Goal: Transaction & Acquisition: Purchase product/service

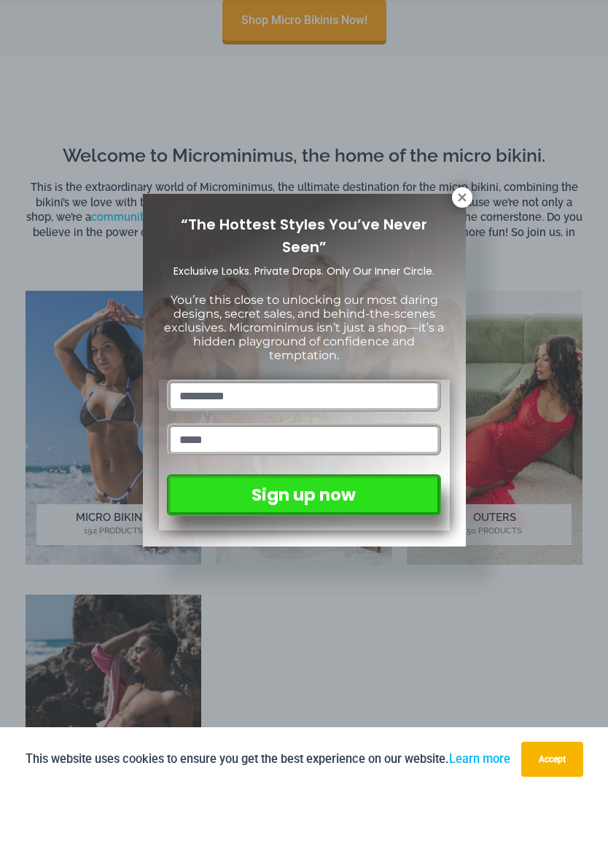
scroll to position [602, 0]
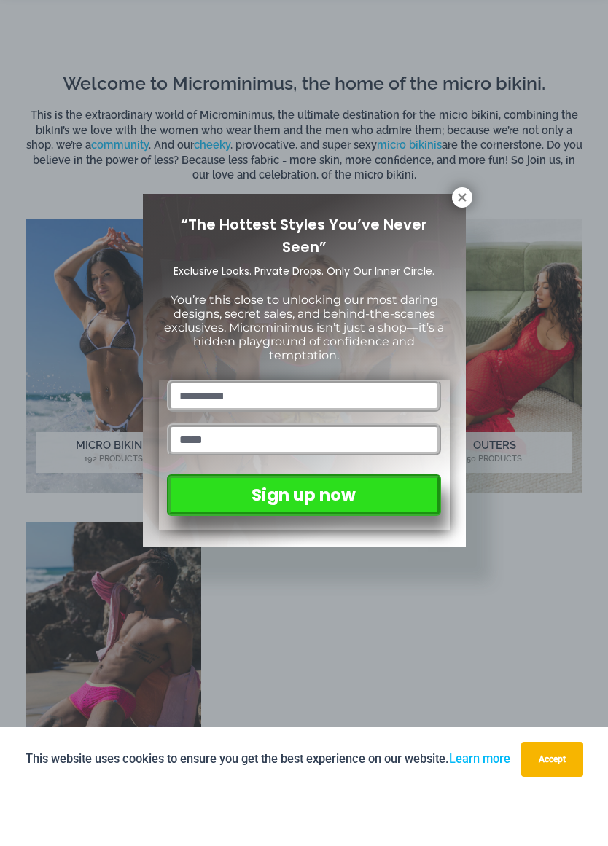
click at [456, 246] on icon at bounding box center [462, 252] width 13 height 13
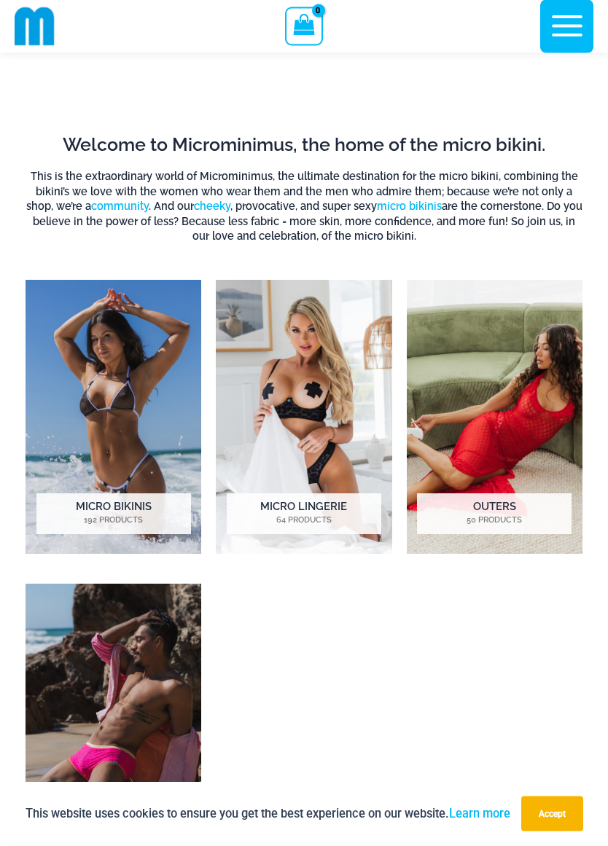
scroll to position [596, 0]
click at [104, 391] on img "Visit product category Micro Bikinis" at bounding box center [114, 416] width 176 height 273
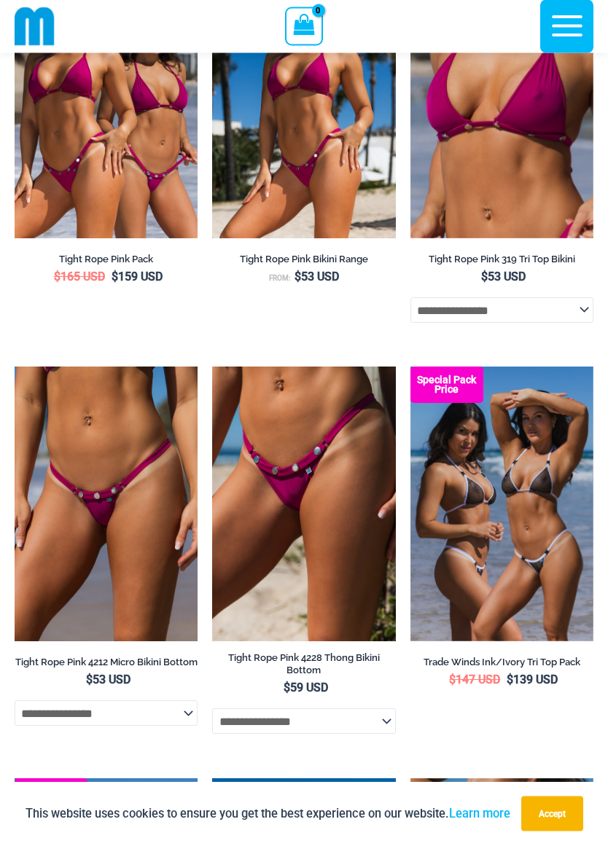
scroll to position [577, 0]
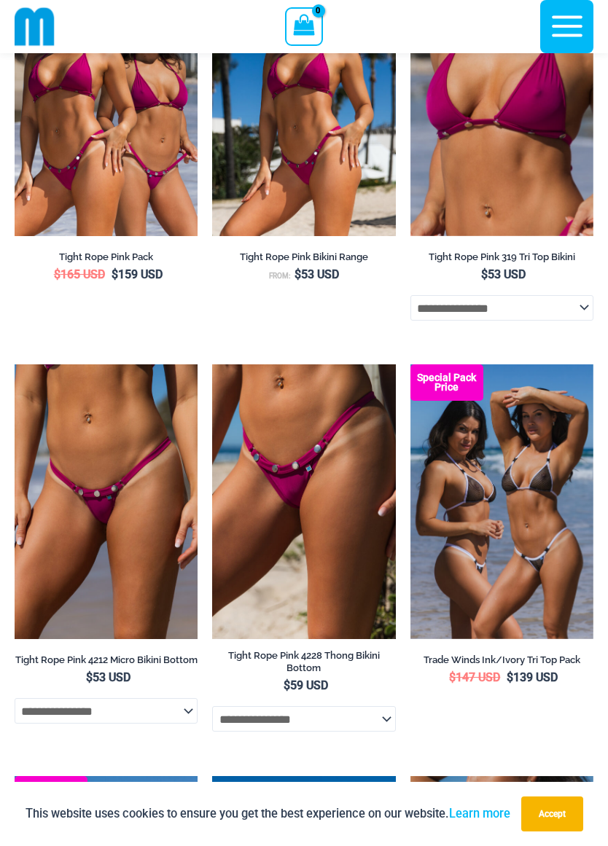
click at [15, 364] on img at bounding box center [15, 364] width 0 height 0
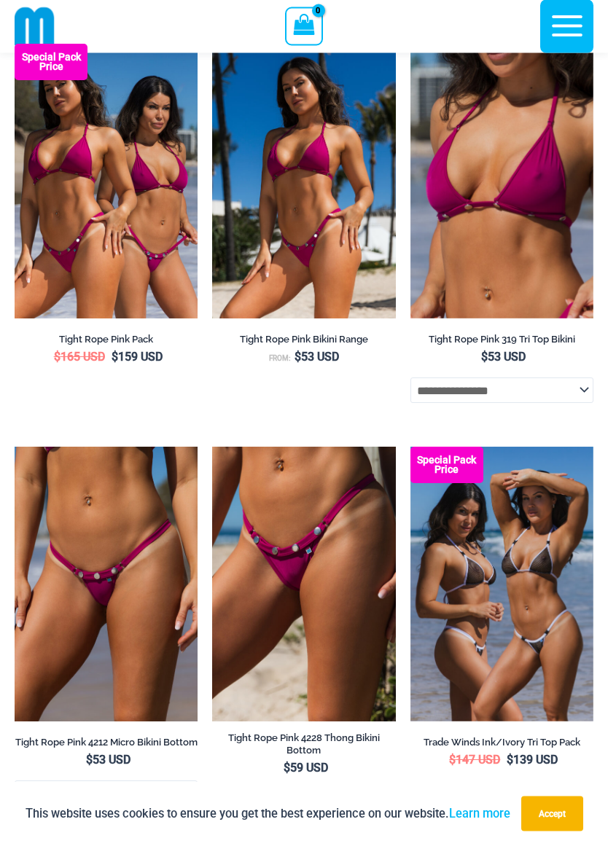
scroll to position [494, 0]
click at [212, 447] on img at bounding box center [212, 447] width 0 height 0
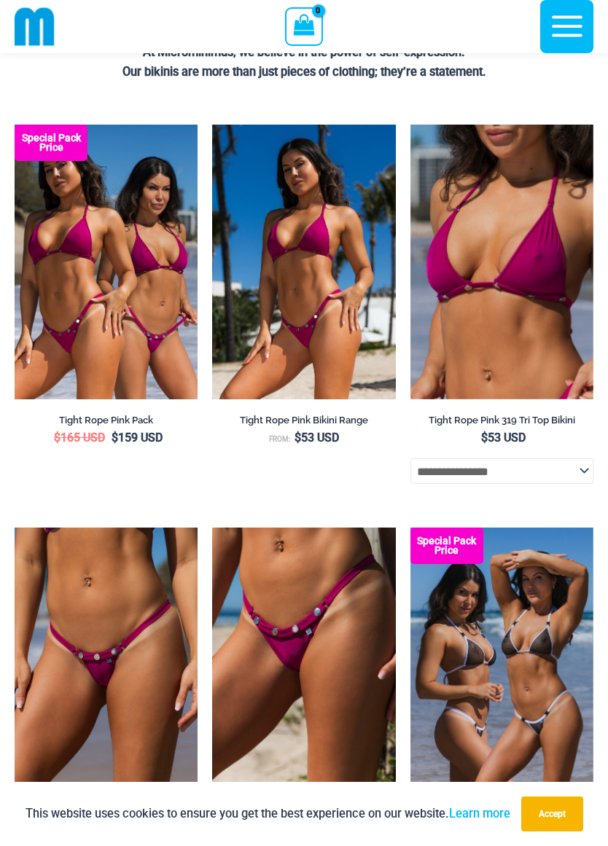
scroll to position [404, 0]
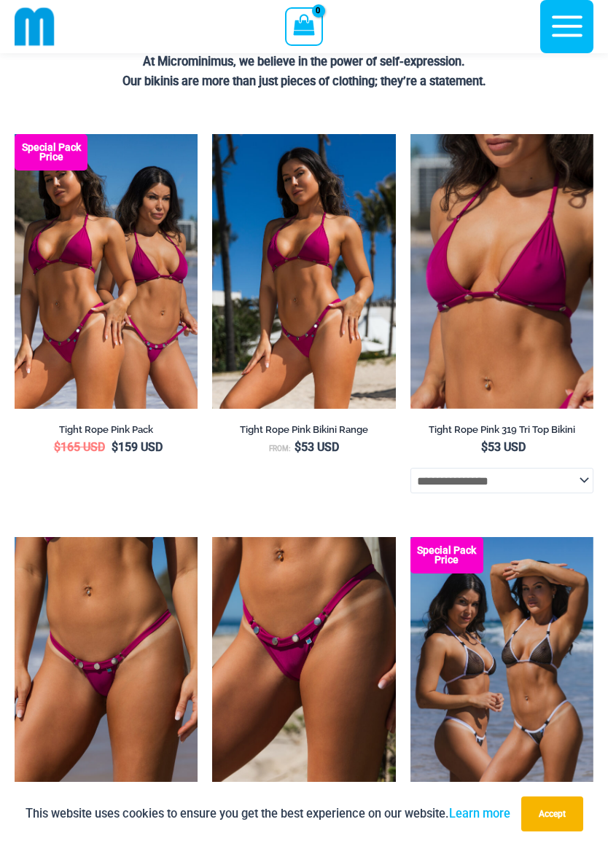
click at [212, 134] on img at bounding box center [212, 134] width 0 height 0
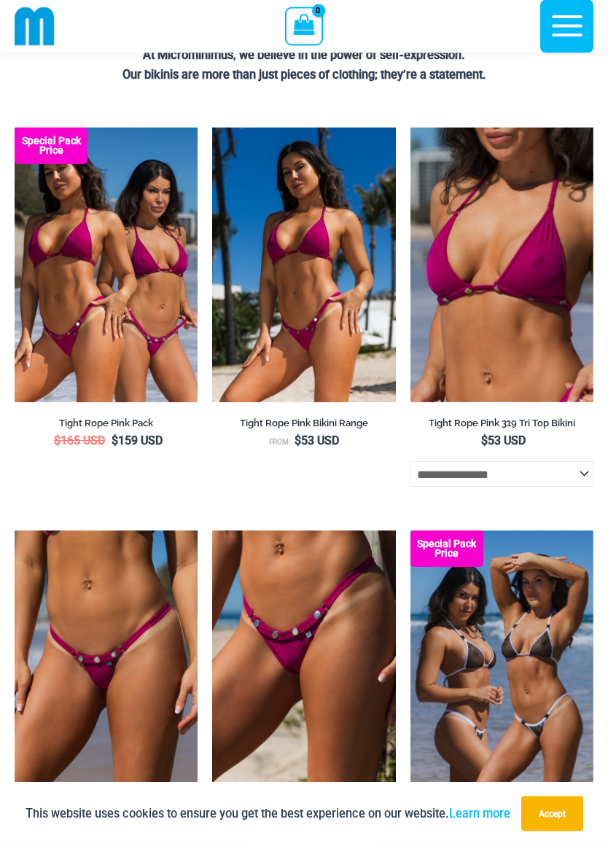
scroll to position [410, 0]
click at [15, 128] on img at bounding box center [15, 128] width 0 height 0
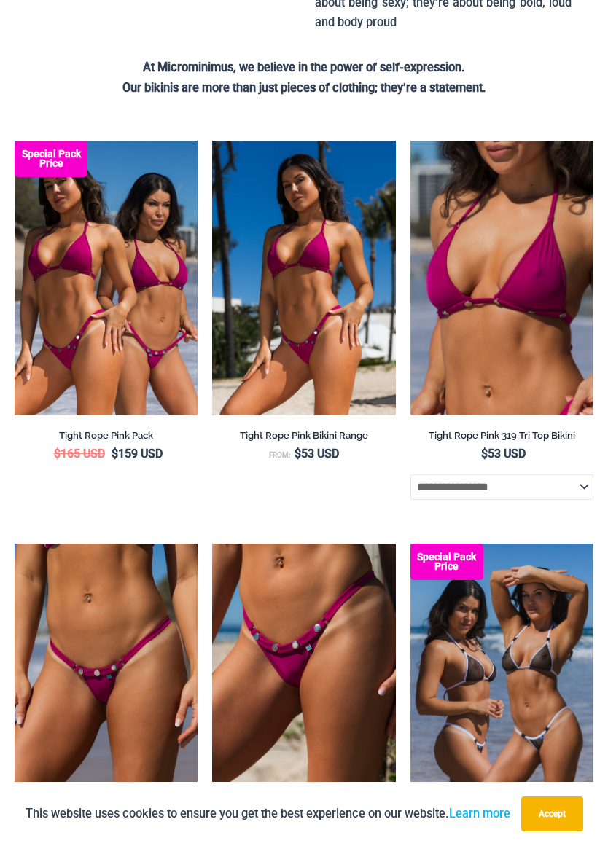
scroll to position [414, 0]
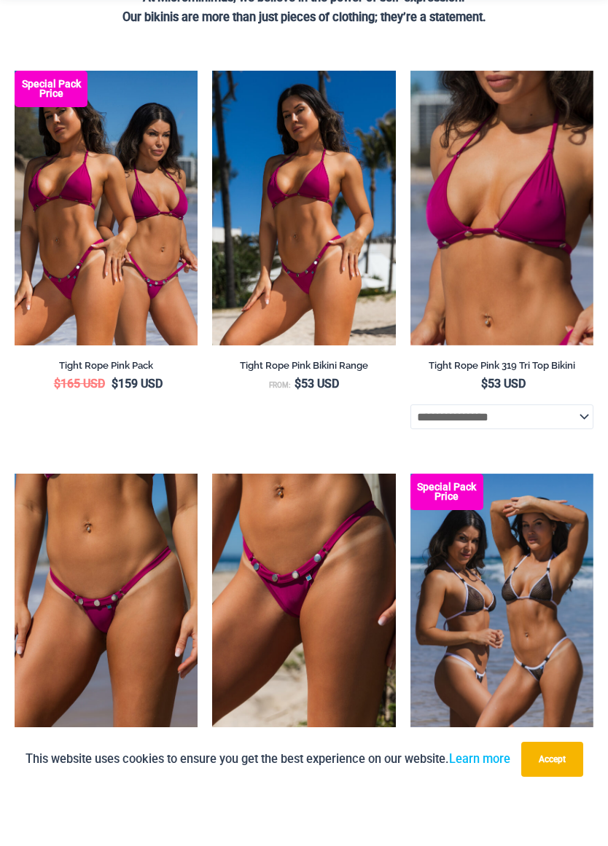
click at [410, 125] on img at bounding box center [410, 125] width 0 height 0
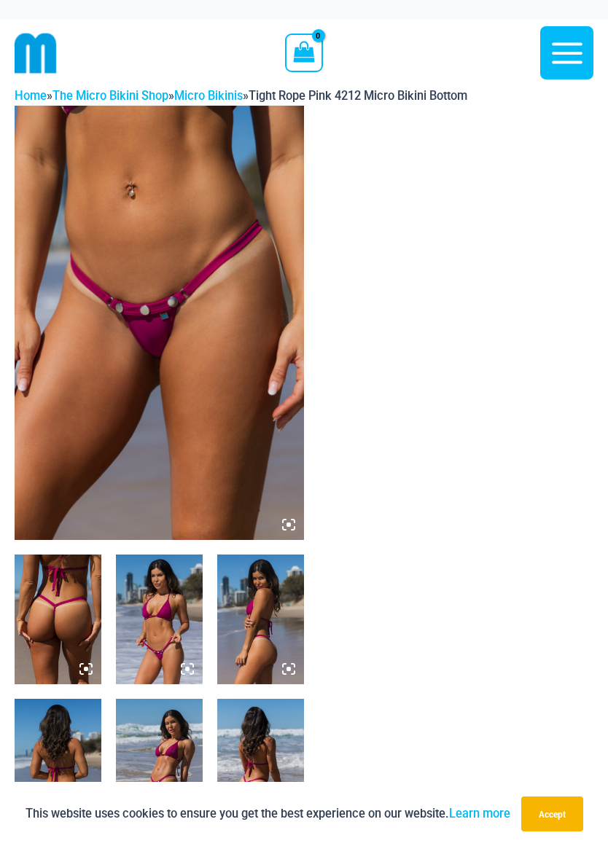
click at [61, 421] on img at bounding box center [159, 323] width 289 height 434
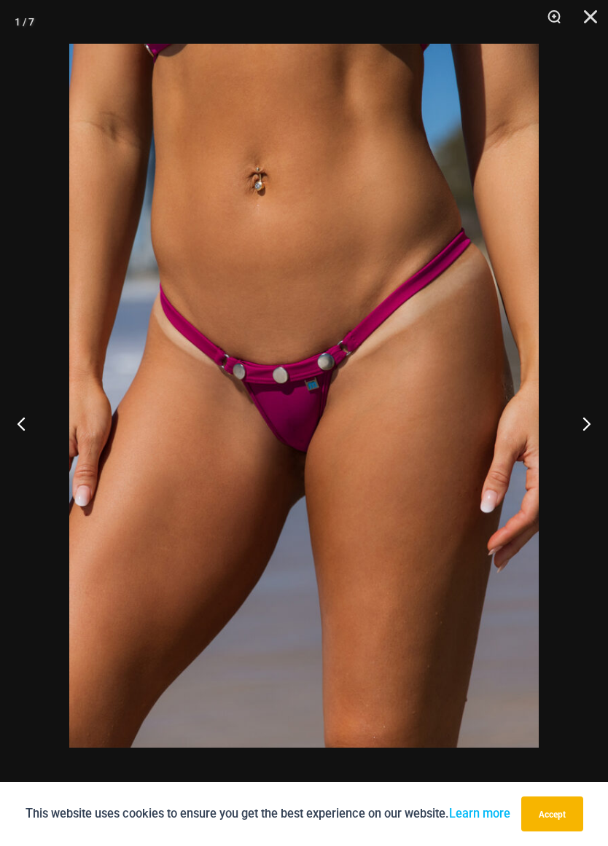
click at [23, 432] on button "Previous" at bounding box center [27, 423] width 55 height 73
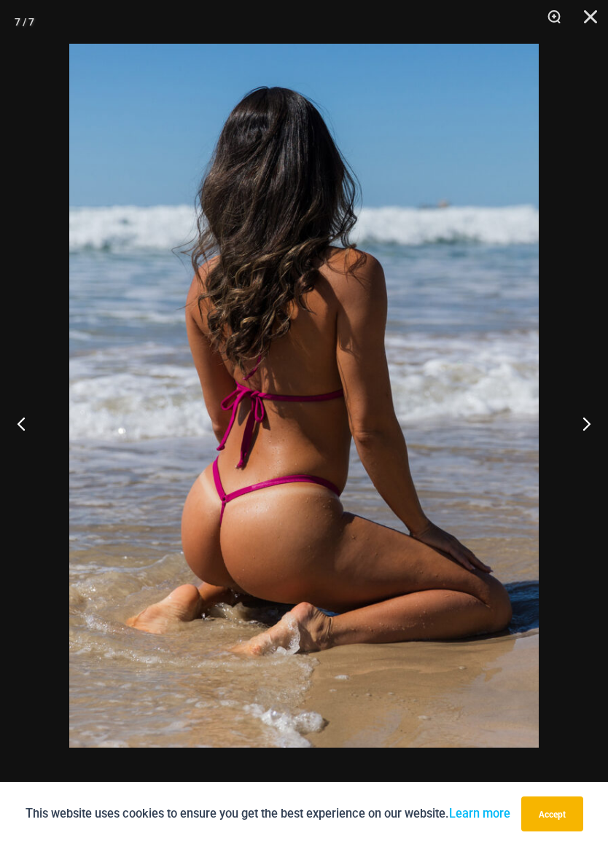
click at [16, 433] on button "Previous" at bounding box center [27, 423] width 55 height 73
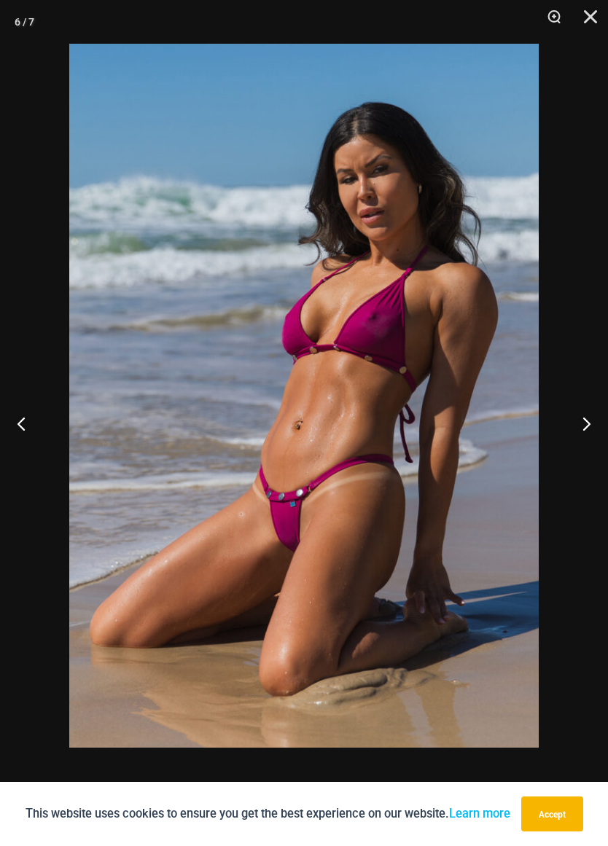
click at [12, 424] on button "Previous" at bounding box center [27, 423] width 55 height 73
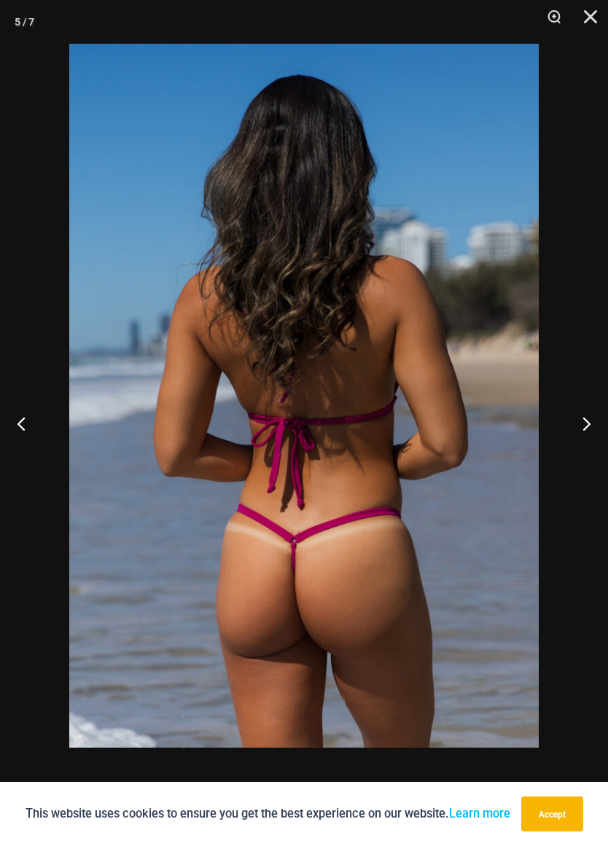
click at [21, 426] on button "Previous" at bounding box center [27, 423] width 55 height 73
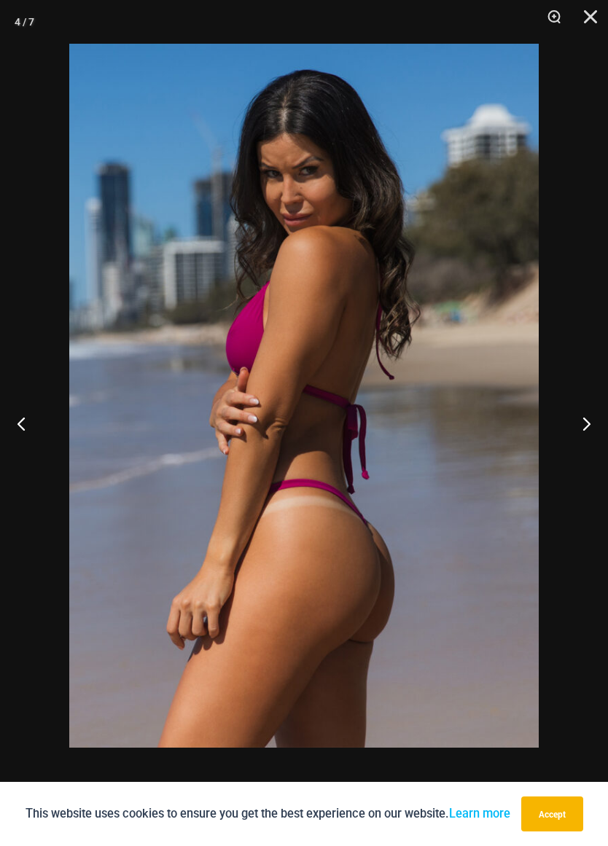
click at [5, 413] on button "Previous" at bounding box center [27, 423] width 55 height 73
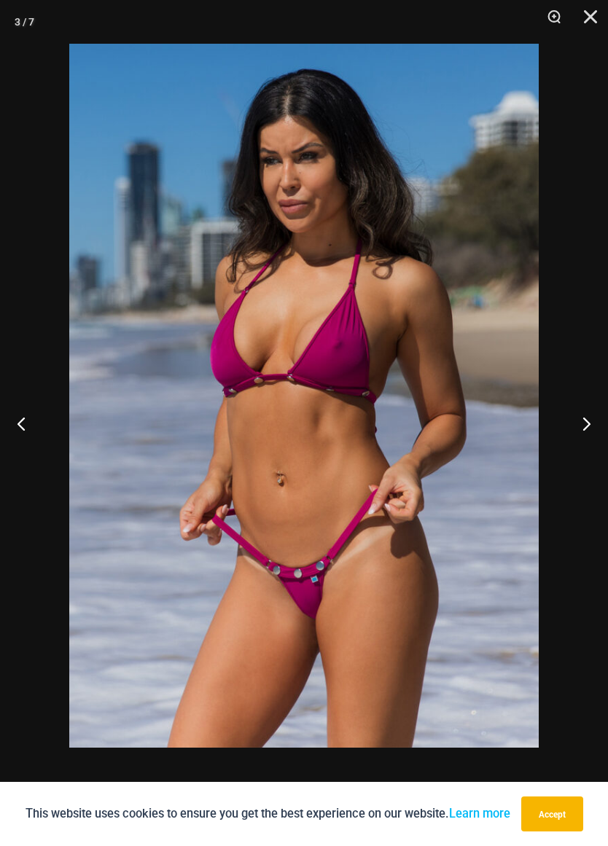
click at [13, 421] on button "Previous" at bounding box center [27, 423] width 55 height 73
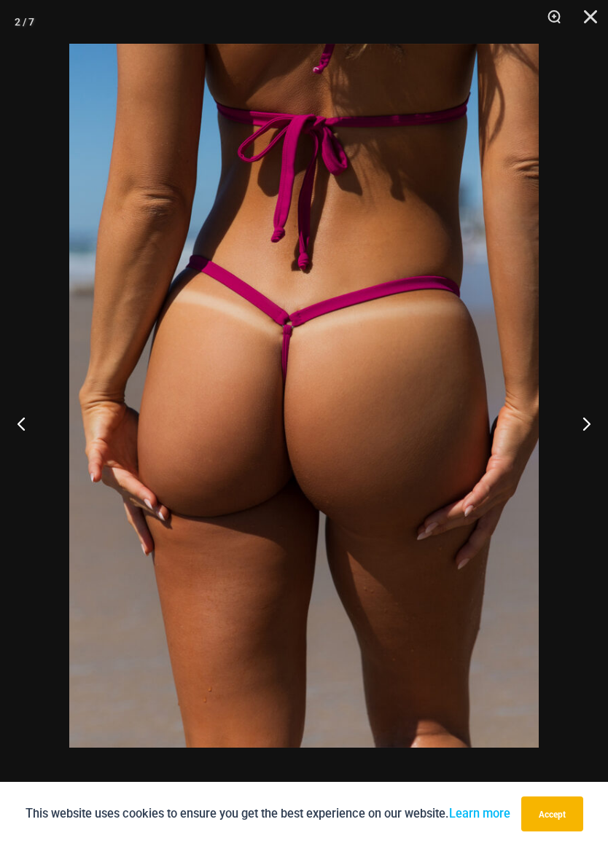
click at [7, 414] on button "Previous" at bounding box center [27, 423] width 55 height 73
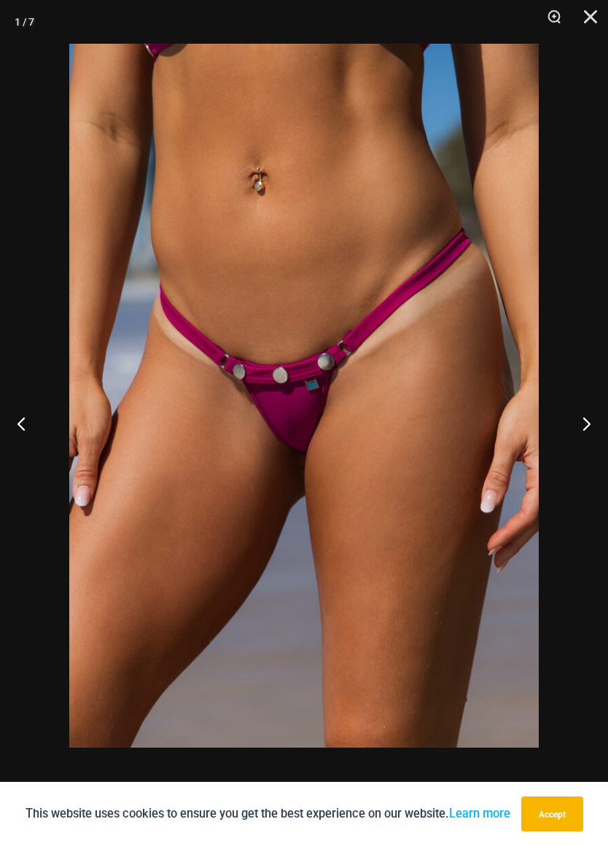
click at [13, 419] on button "Previous" at bounding box center [27, 423] width 55 height 73
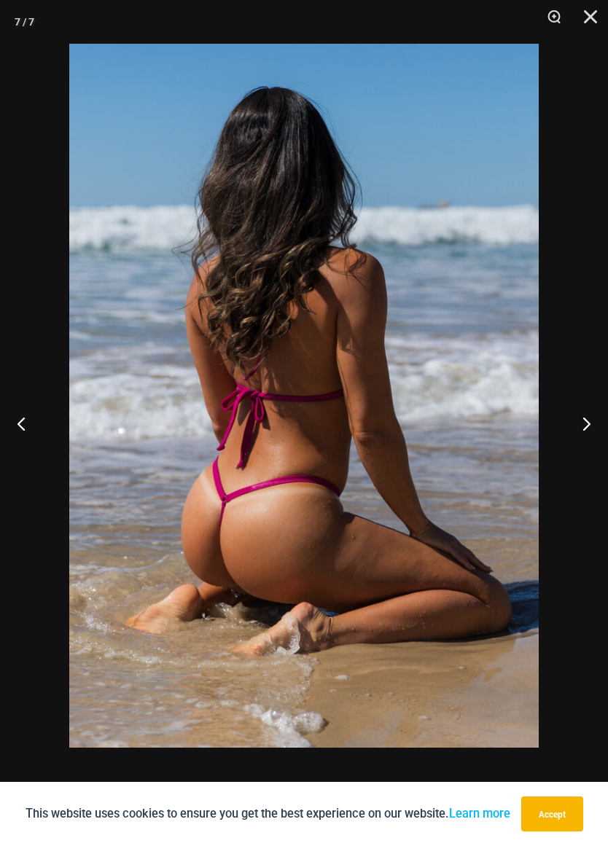
click at [9, 422] on button "Previous" at bounding box center [27, 423] width 55 height 73
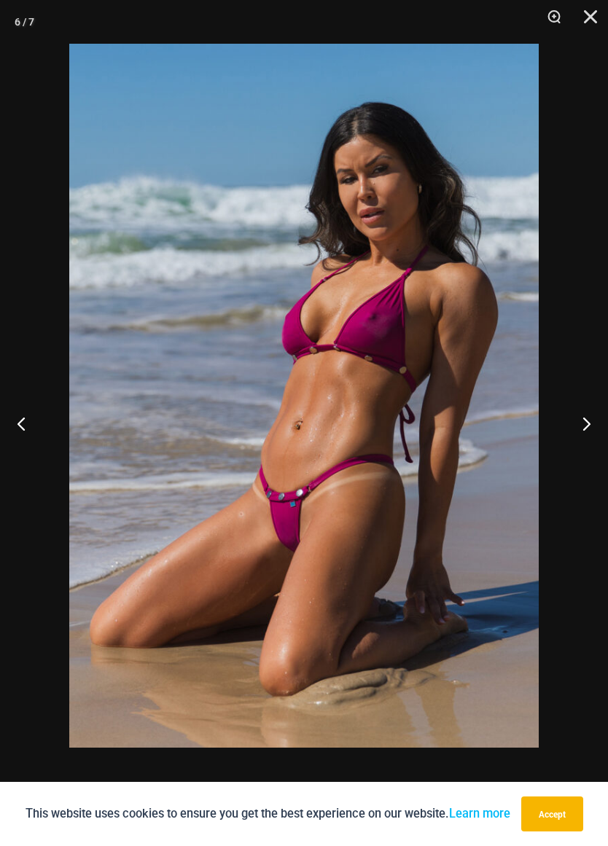
click at [12, 428] on button "Previous" at bounding box center [27, 423] width 55 height 73
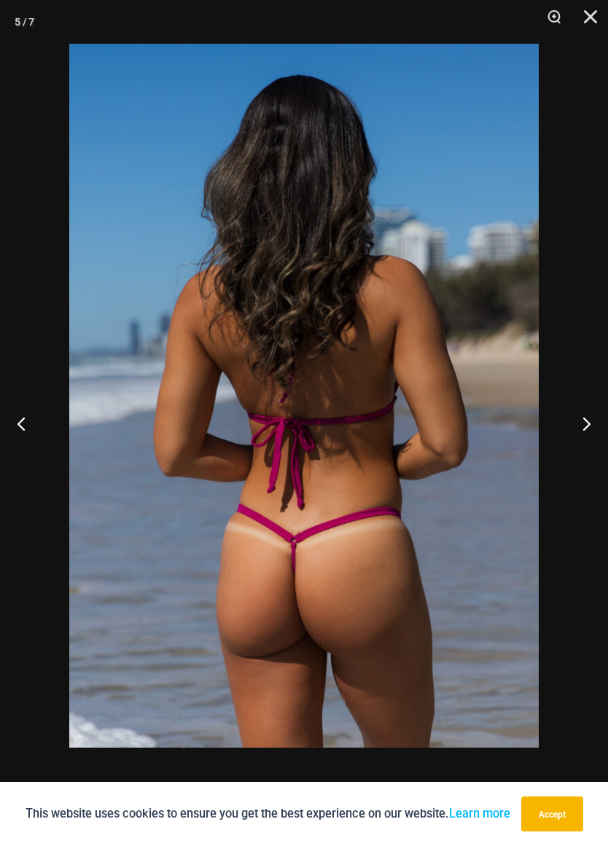
click at [9, 424] on button "Previous" at bounding box center [27, 423] width 55 height 73
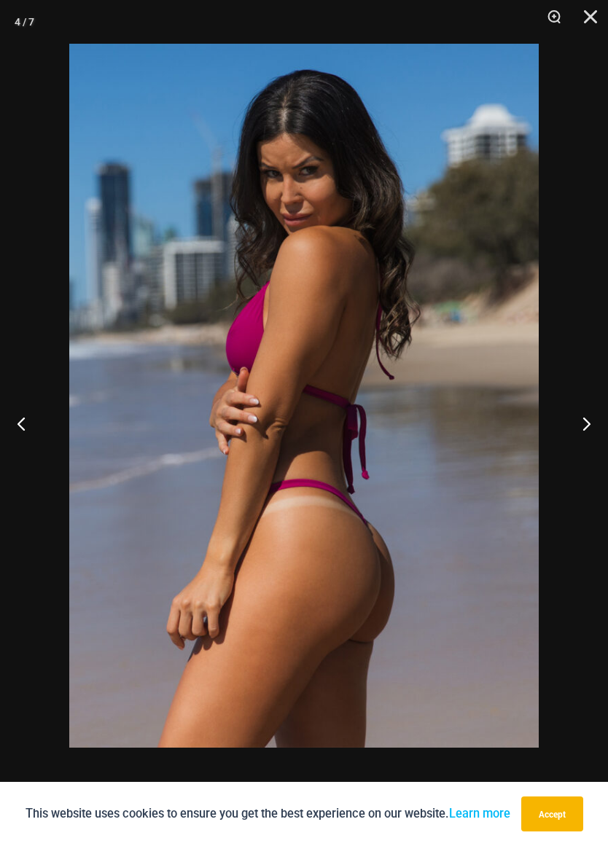
click at [9, 421] on button "Previous" at bounding box center [27, 423] width 55 height 73
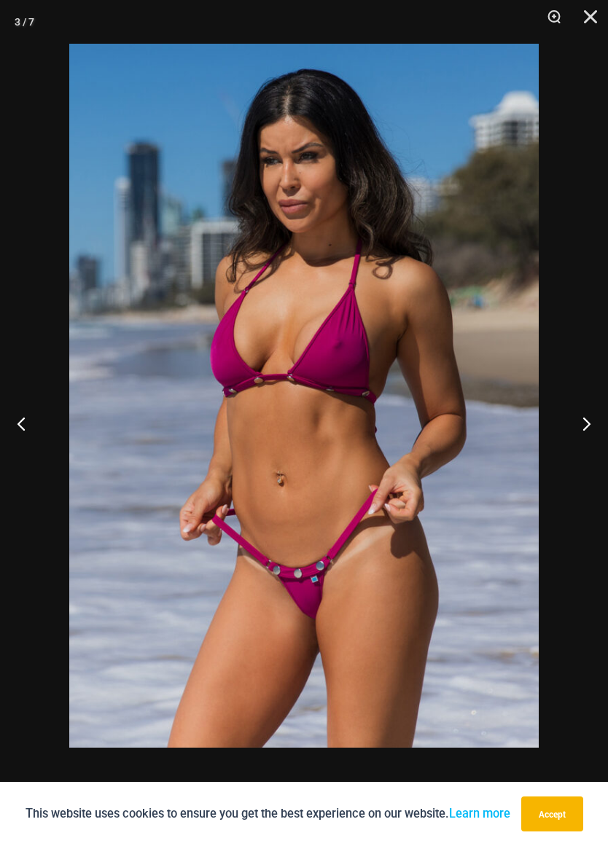
click at [9, 418] on button "Previous" at bounding box center [27, 423] width 55 height 73
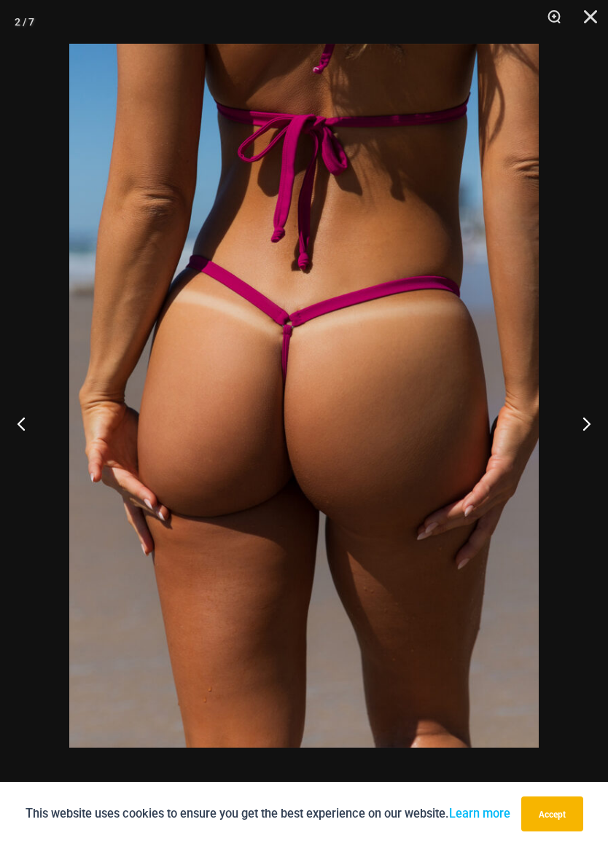
click at [9, 422] on button "Previous" at bounding box center [27, 423] width 55 height 73
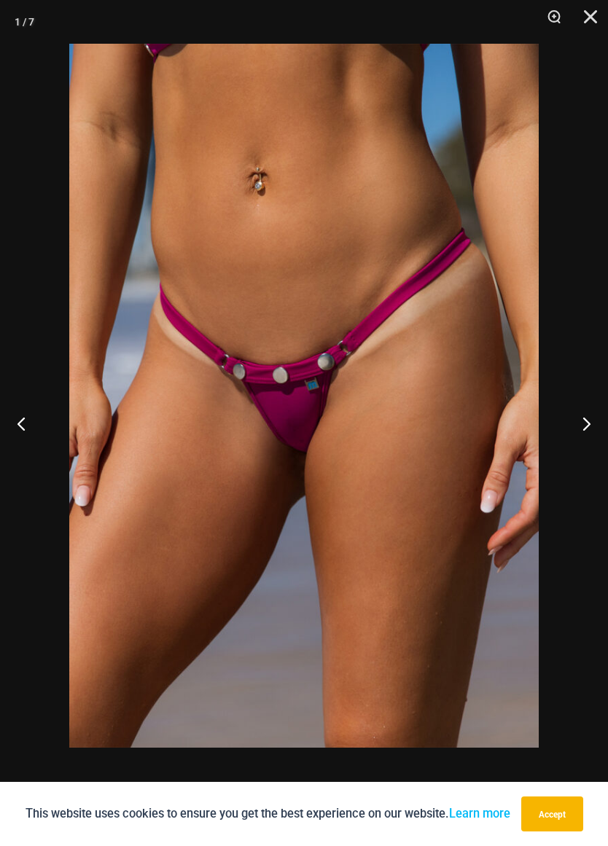
click at [8, 425] on button "Previous" at bounding box center [27, 423] width 55 height 73
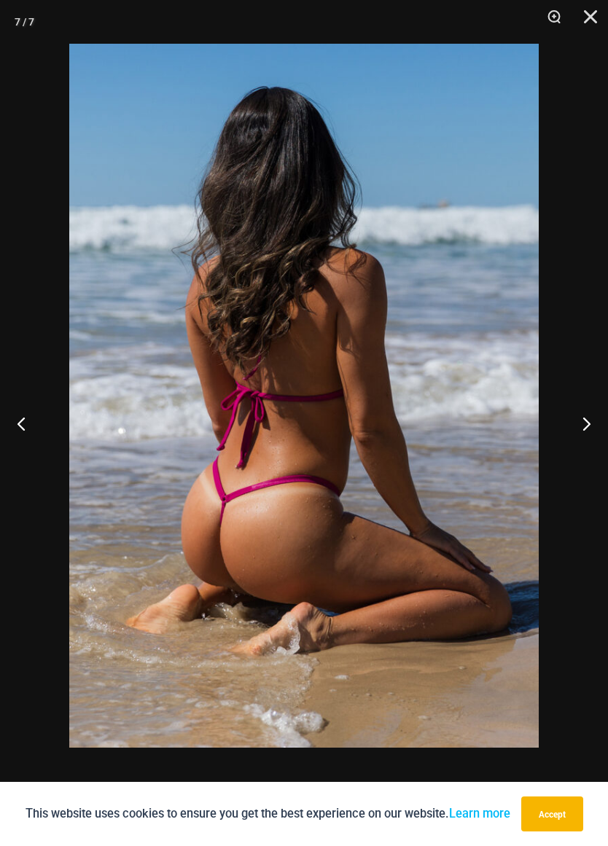
click at [13, 429] on button "Previous" at bounding box center [27, 423] width 55 height 73
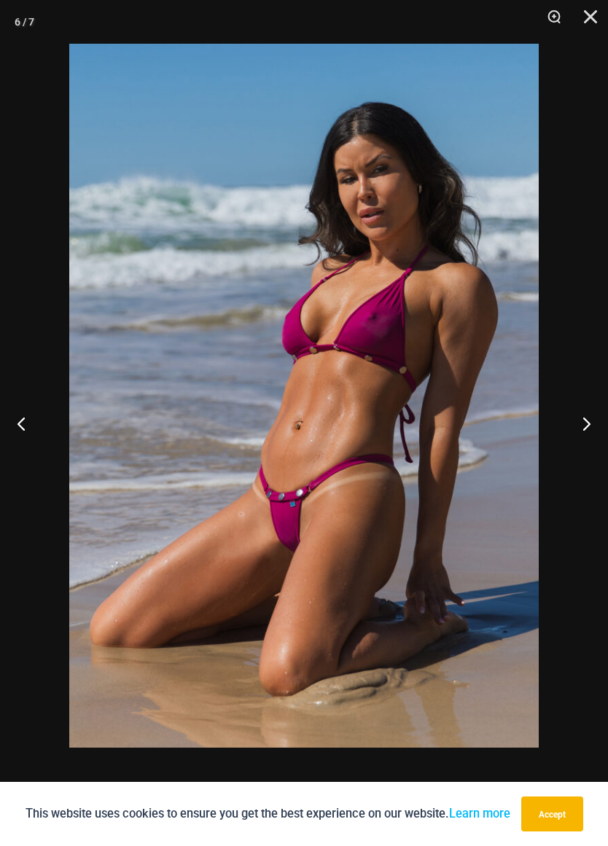
click at [8, 420] on button "Previous" at bounding box center [27, 423] width 55 height 73
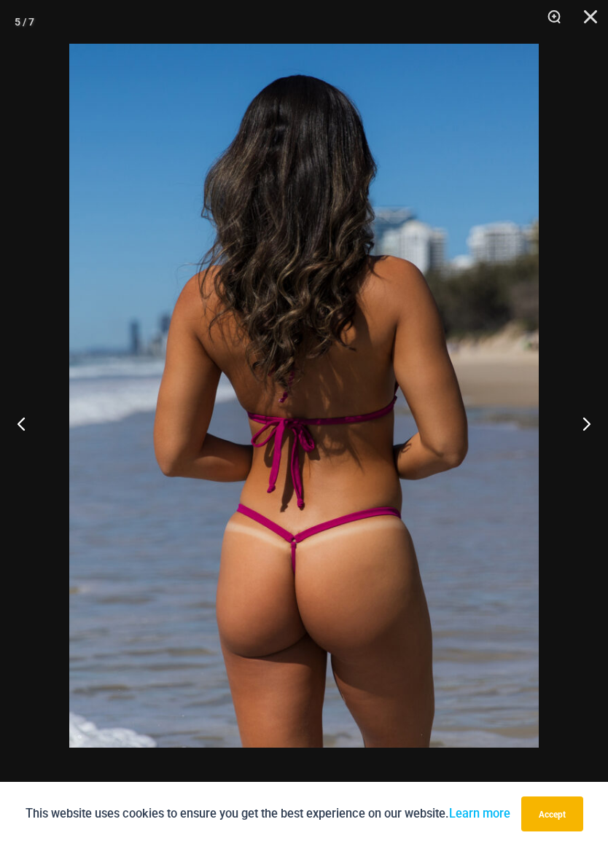
click at [9, 422] on button "Previous" at bounding box center [27, 423] width 55 height 73
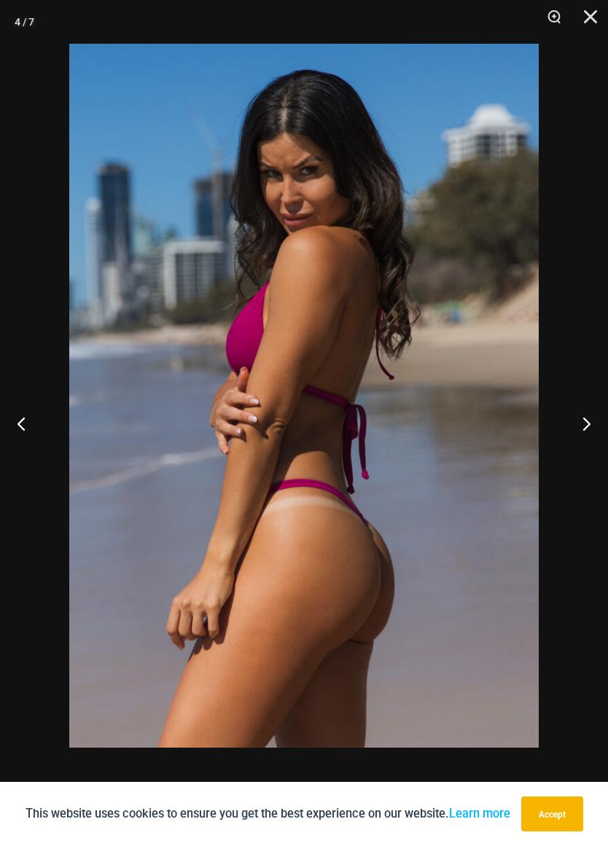
click at [9, 422] on button "Previous" at bounding box center [27, 423] width 55 height 73
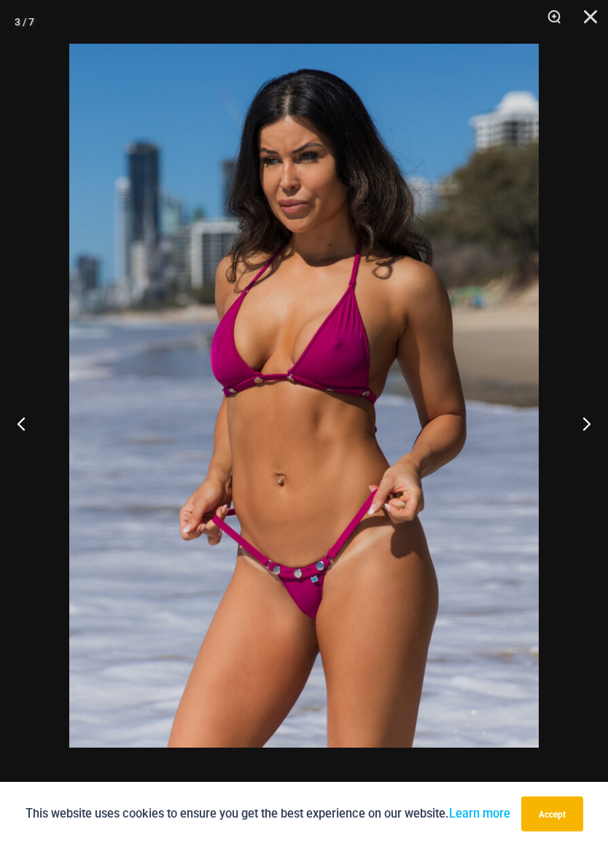
click at [7, 421] on button "Previous" at bounding box center [27, 423] width 55 height 73
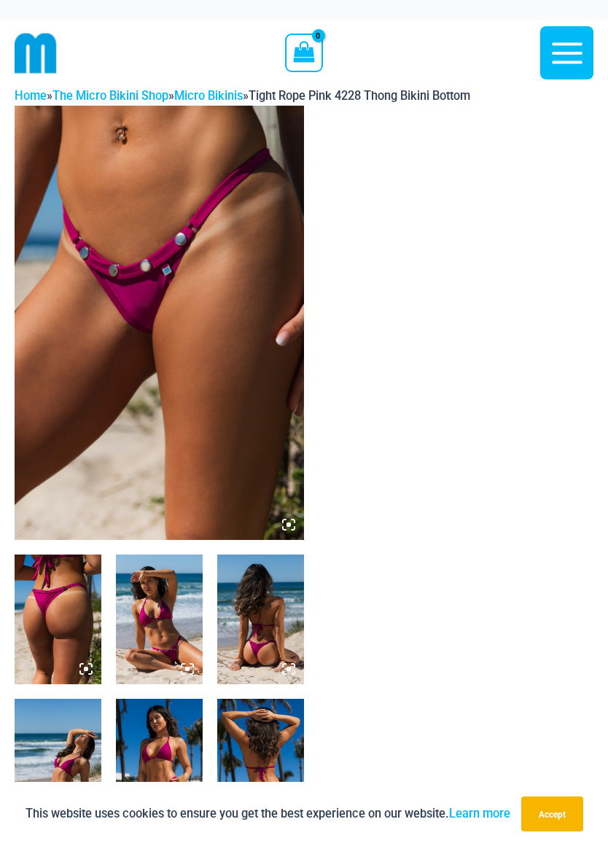
click at [42, 409] on img at bounding box center [159, 323] width 289 height 434
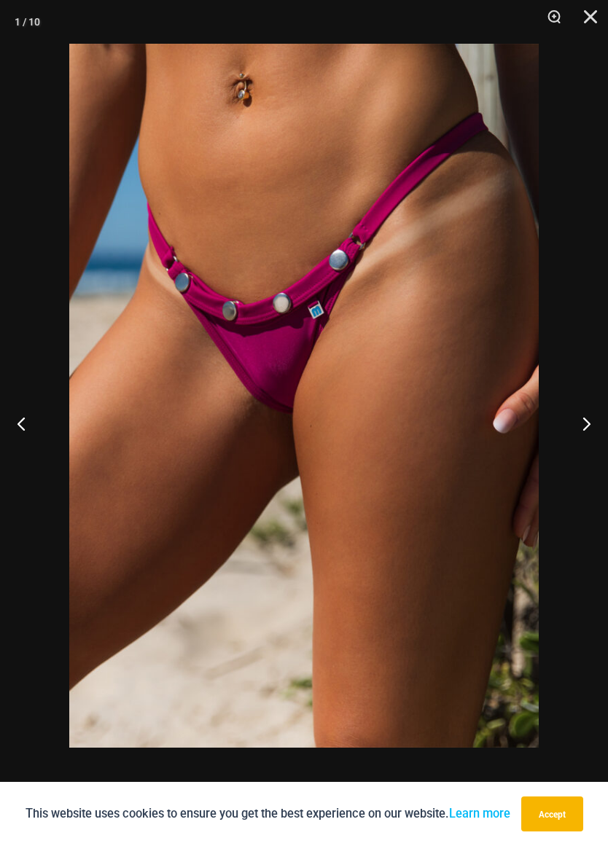
click at [12, 426] on button "Previous" at bounding box center [27, 423] width 55 height 73
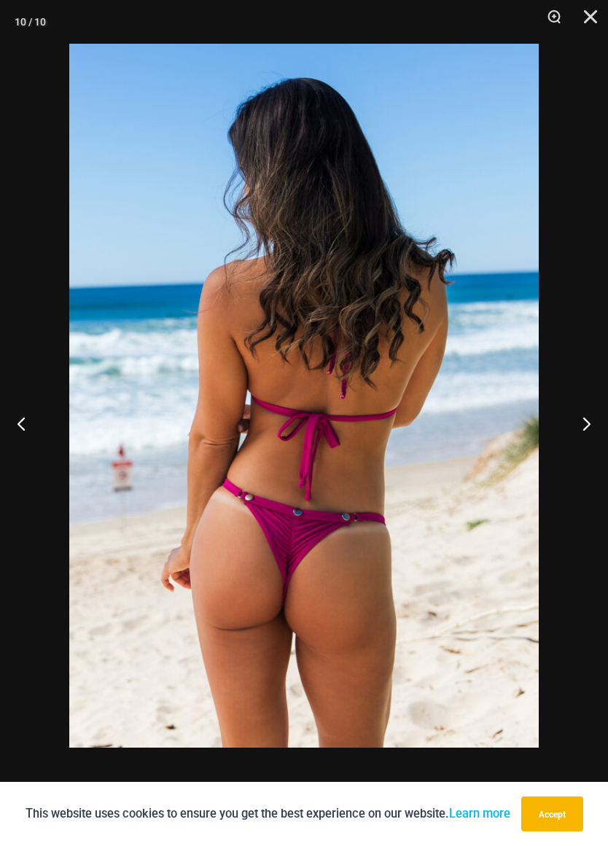
click at [14, 427] on button "Previous" at bounding box center [27, 423] width 55 height 73
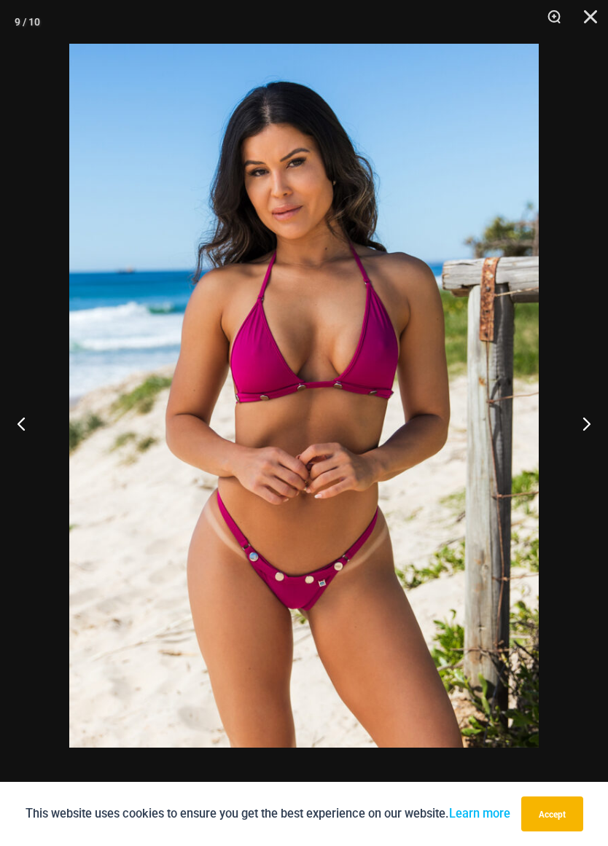
click at [9, 419] on button "Previous" at bounding box center [27, 423] width 55 height 73
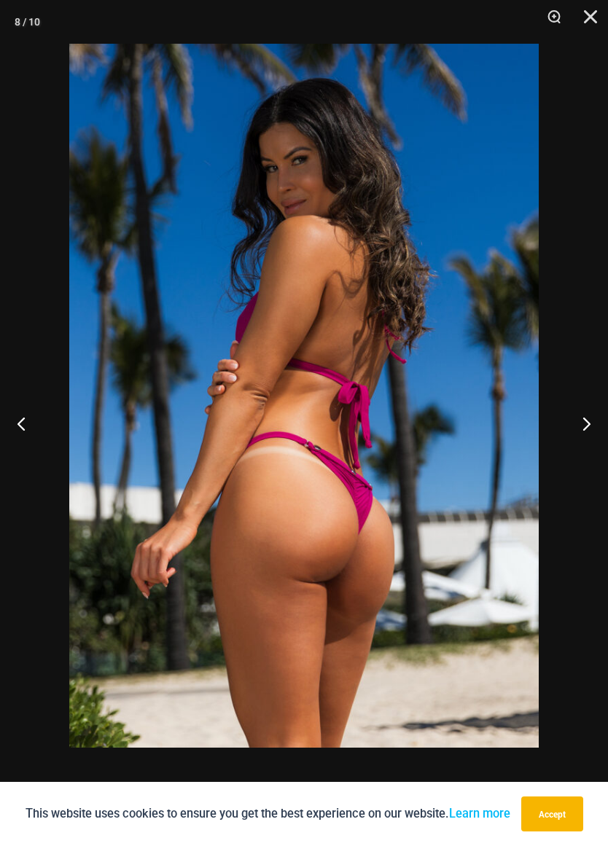
click at [11, 421] on button "Previous" at bounding box center [27, 423] width 55 height 73
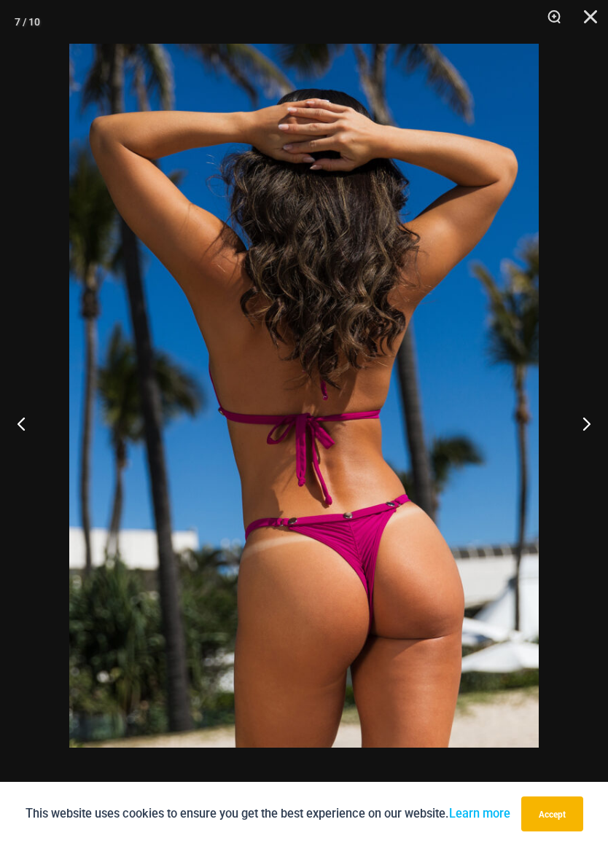
click at [9, 418] on button "Previous" at bounding box center [27, 423] width 55 height 73
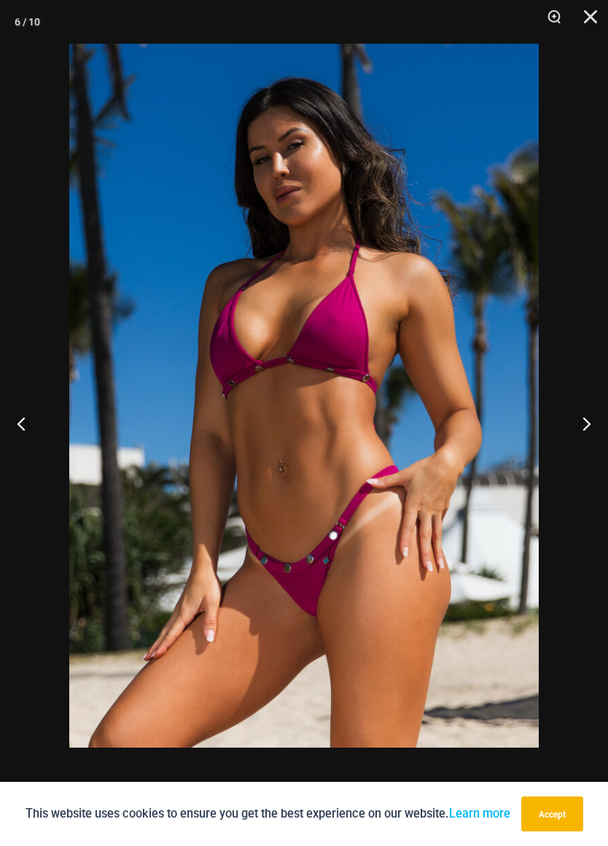
click at [4, 421] on button "Previous" at bounding box center [27, 423] width 55 height 73
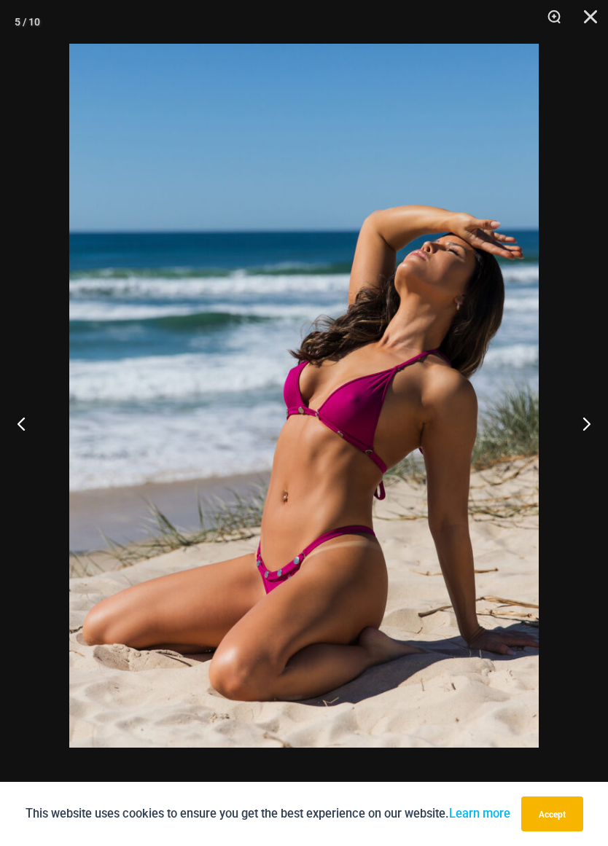
click at [7, 418] on button "Previous" at bounding box center [27, 423] width 55 height 73
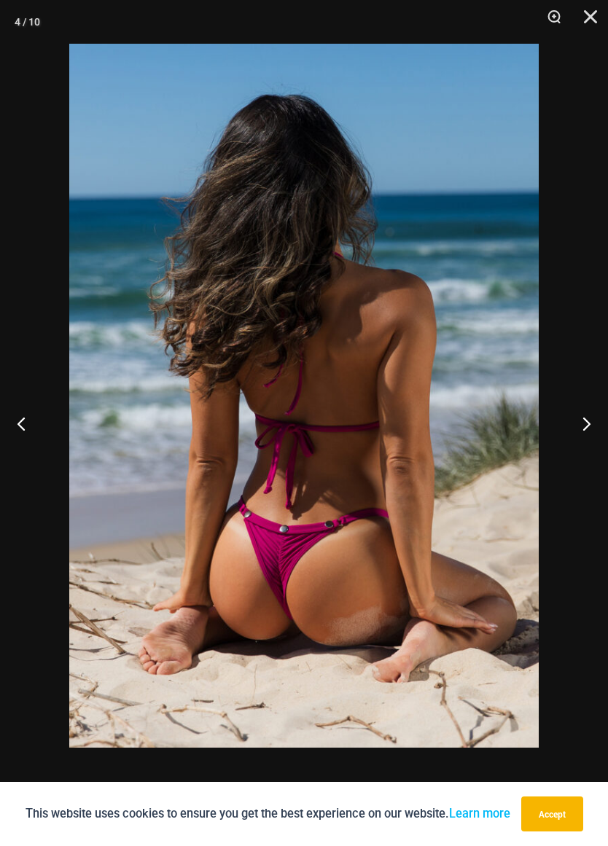
click at [7, 418] on button "Previous" at bounding box center [27, 423] width 55 height 73
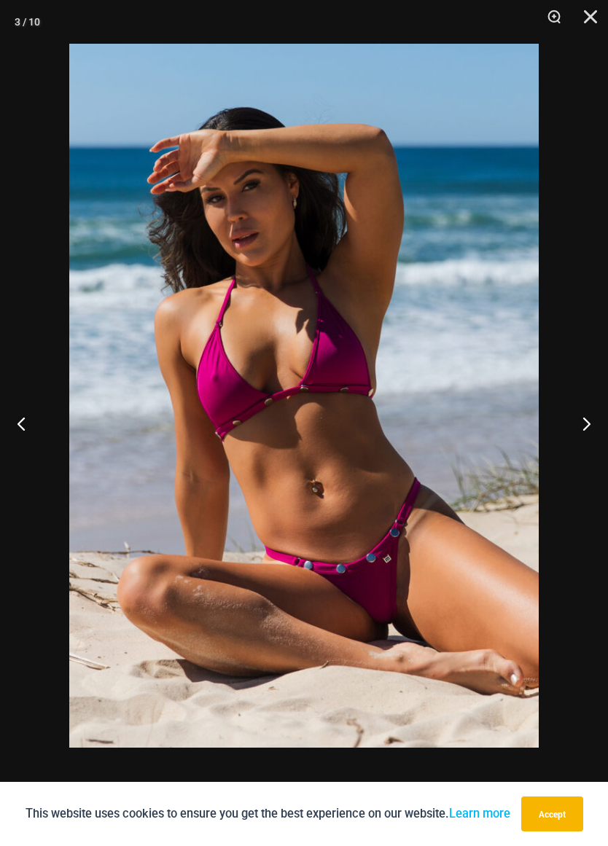
click at [18, 416] on button "Previous" at bounding box center [27, 423] width 55 height 73
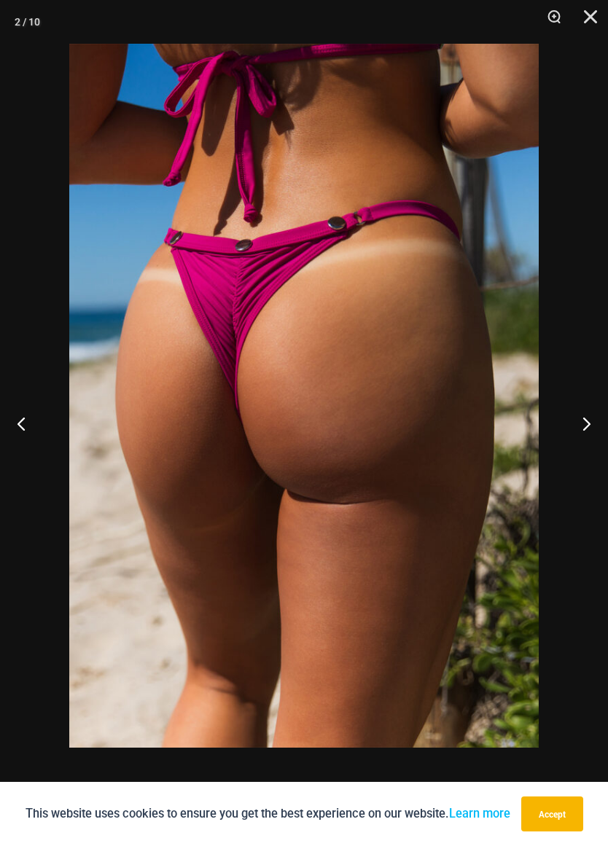
click at [11, 410] on button "Previous" at bounding box center [27, 423] width 55 height 73
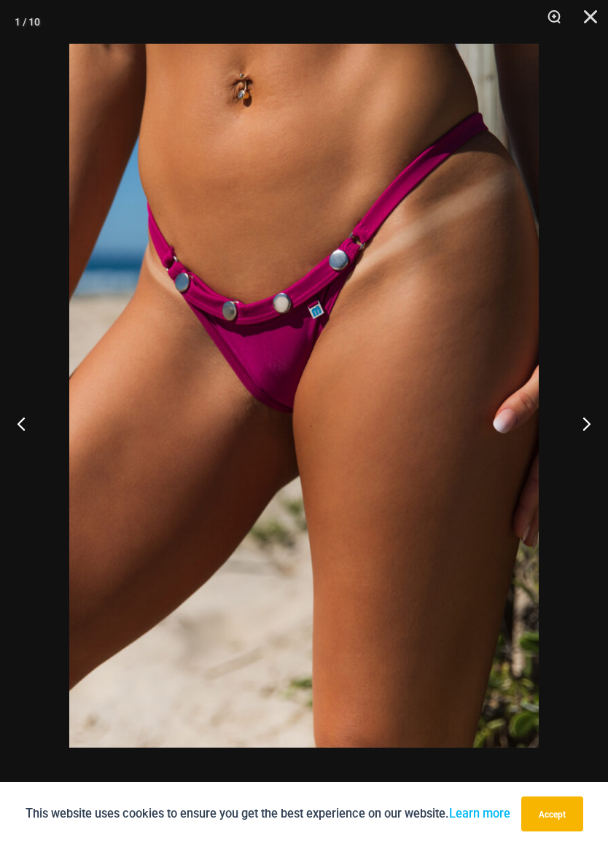
click at [9, 413] on button "Previous" at bounding box center [27, 423] width 55 height 73
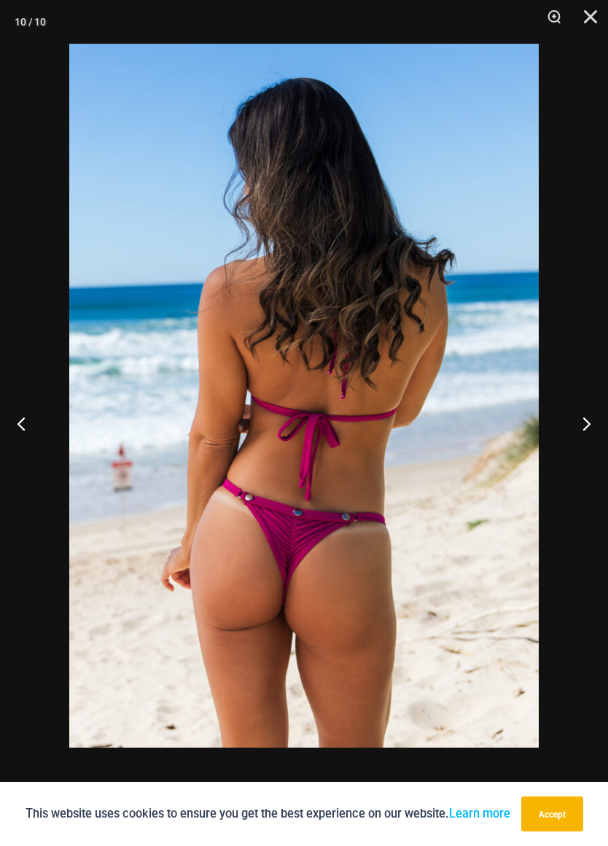
click at [8, 410] on button "Previous" at bounding box center [27, 423] width 55 height 73
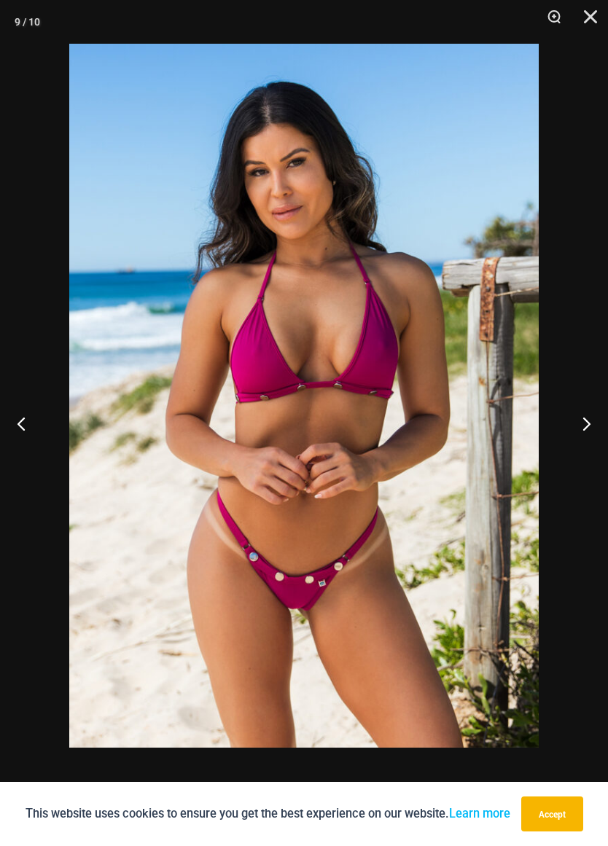
click at [28, 431] on button "Previous" at bounding box center [27, 423] width 55 height 73
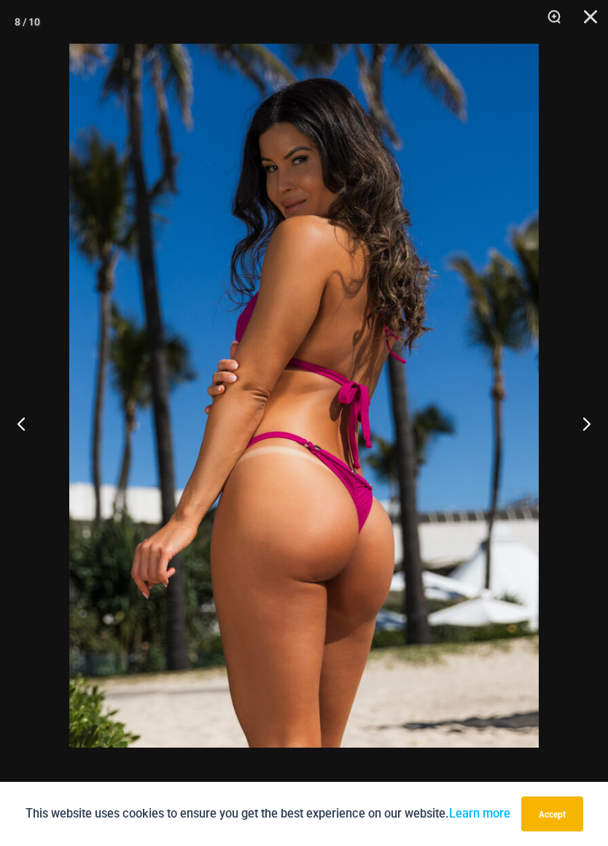
click at [17, 421] on button "Previous" at bounding box center [27, 423] width 55 height 73
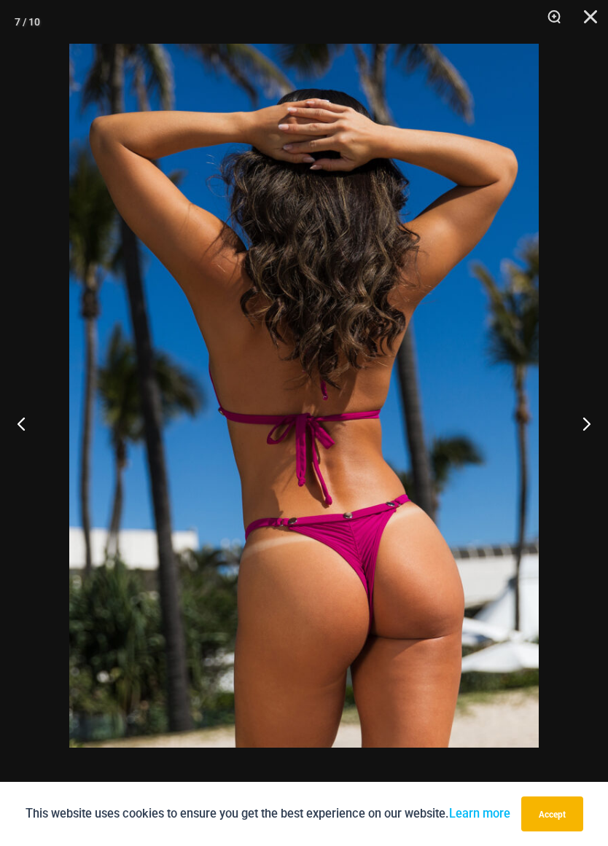
click at [17, 420] on button "Previous" at bounding box center [27, 423] width 55 height 73
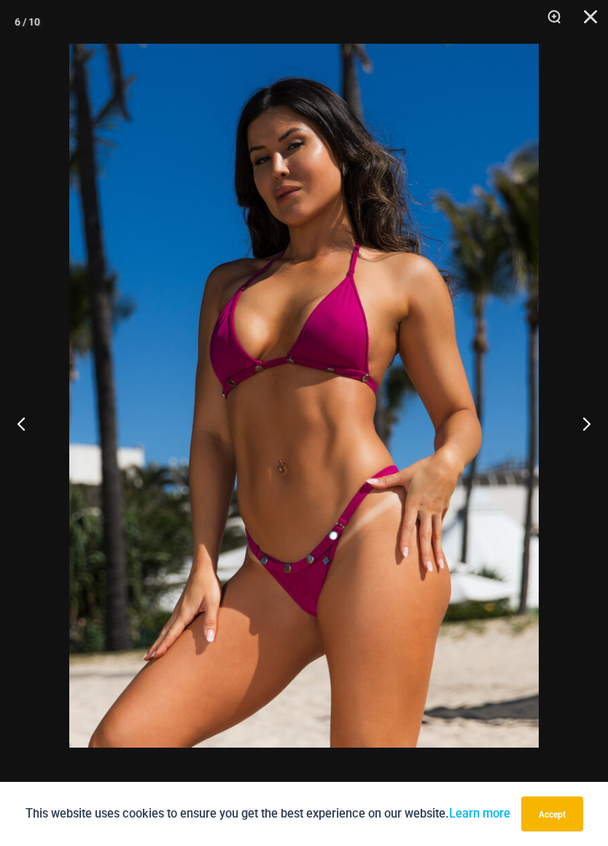
click at [18, 424] on button "Previous" at bounding box center [27, 423] width 55 height 73
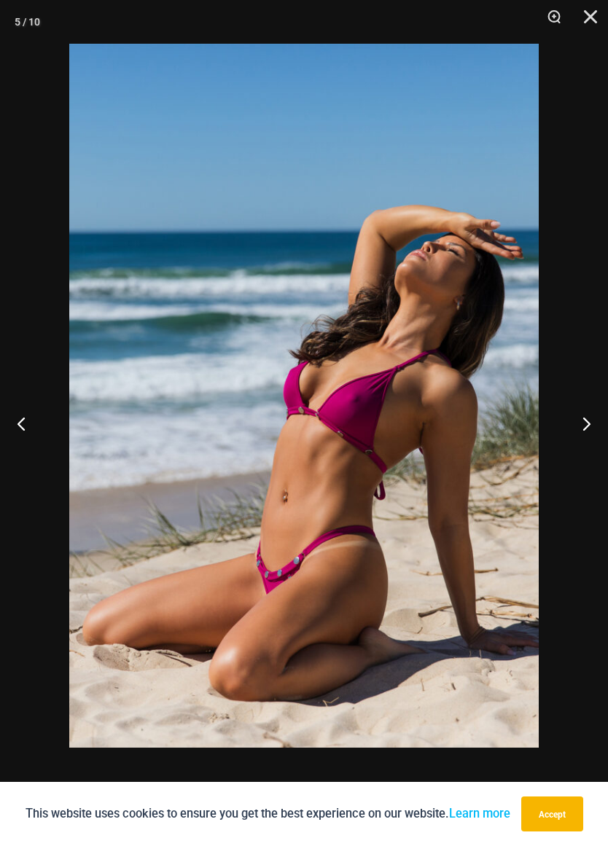
click at [15, 421] on button "Previous" at bounding box center [27, 423] width 55 height 73
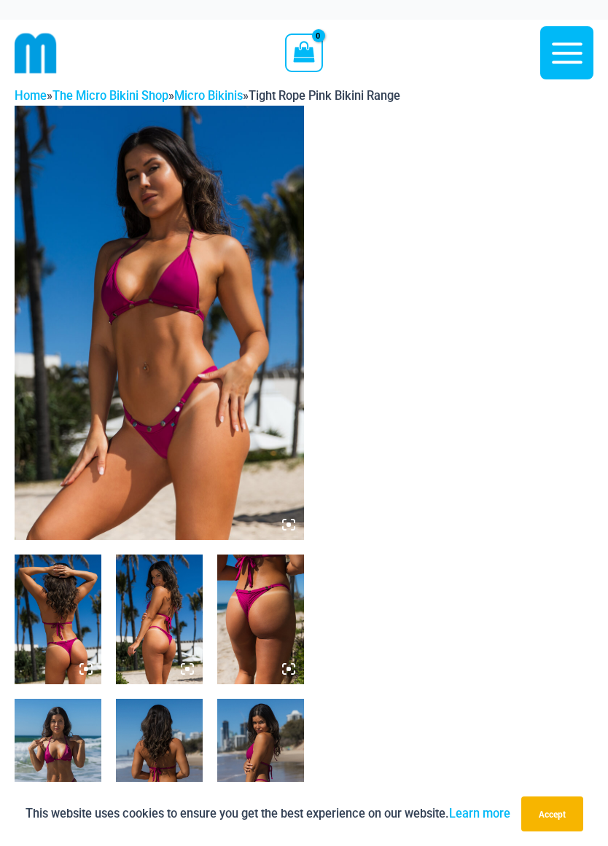
click at [90, 380] on img at bounding box center [159, 323] width 289 height 434
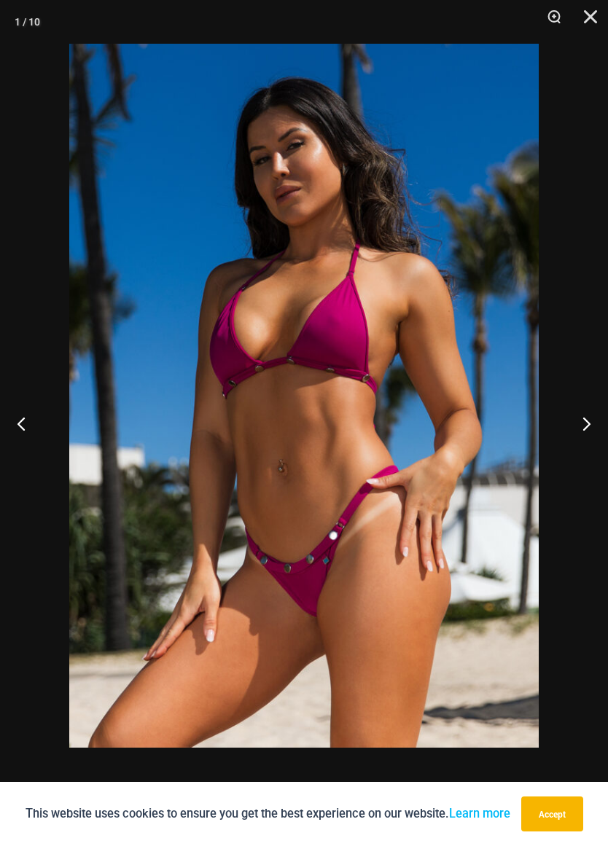
click at [7, 422] on button "Previous" at bounding box center [27, 423] width 55 height 73
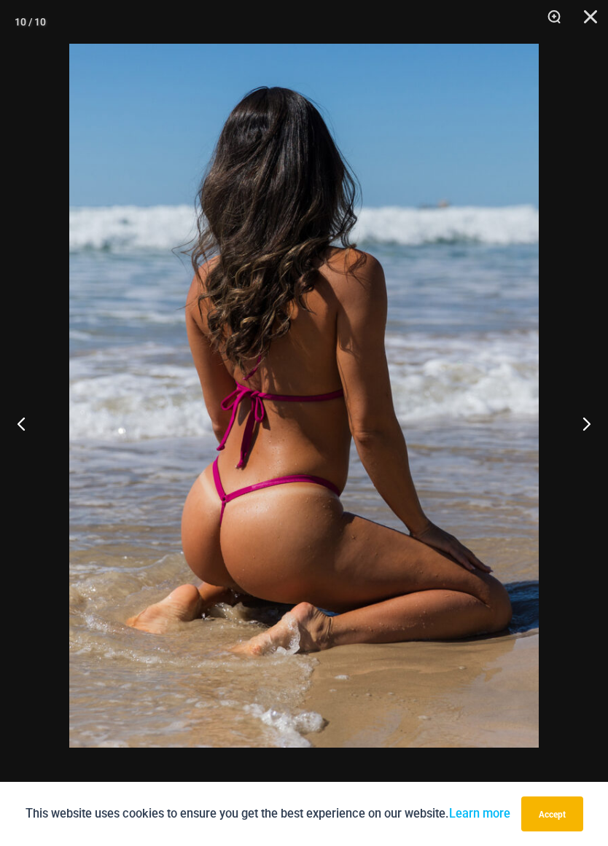
click at [7, 415] on button "Previous" at bounding box center [27, 423] width 55 height 73
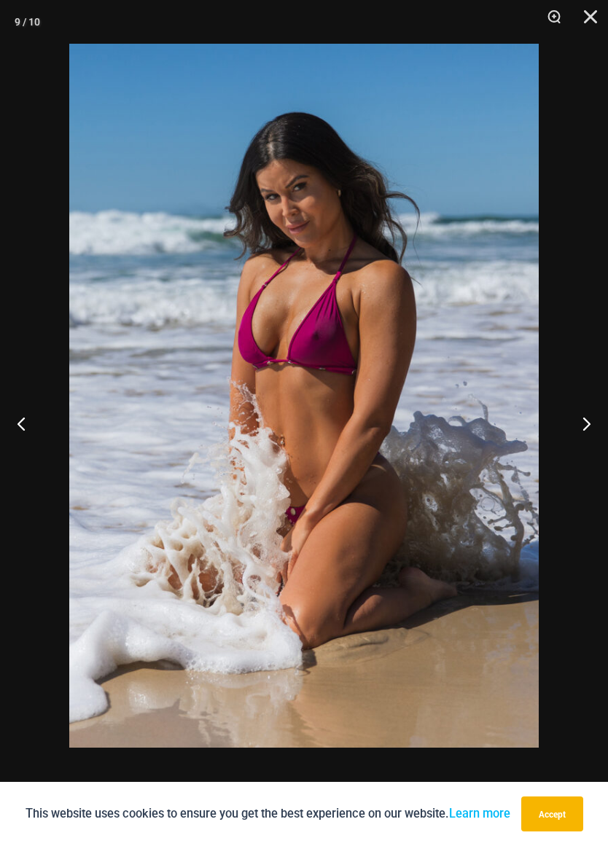
click at [16, 409] on button "Previous" at bounding box center [27, 423] width 55 height 73
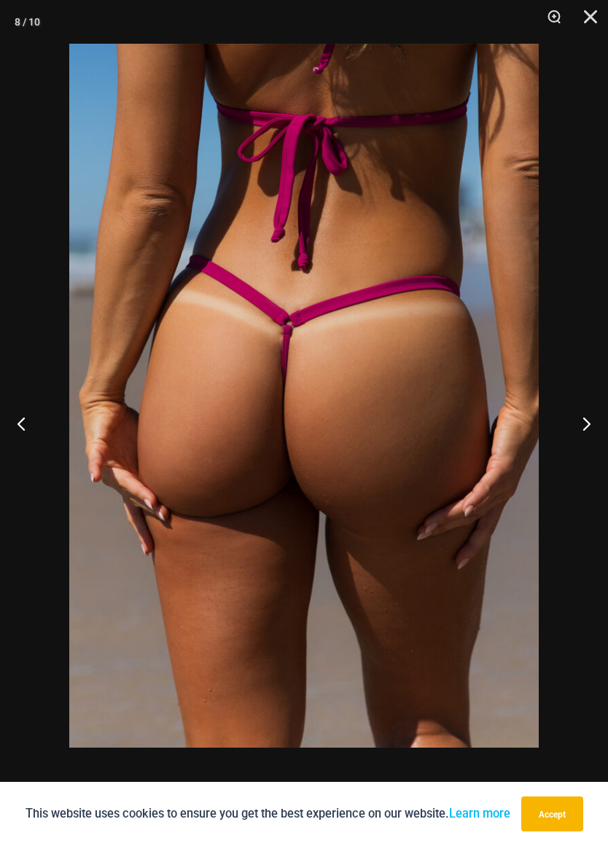
click at [12, 405] on button "Previous" at bounding box center [27, 423] width 55 height 73
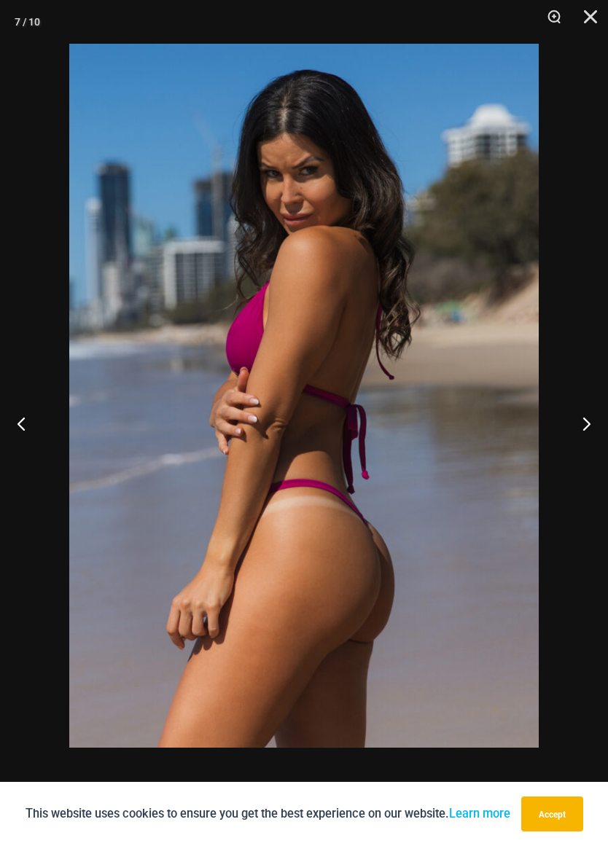
click at [22, 419] on button "Previous" at bounding box center [27, 423] width 55 height 73
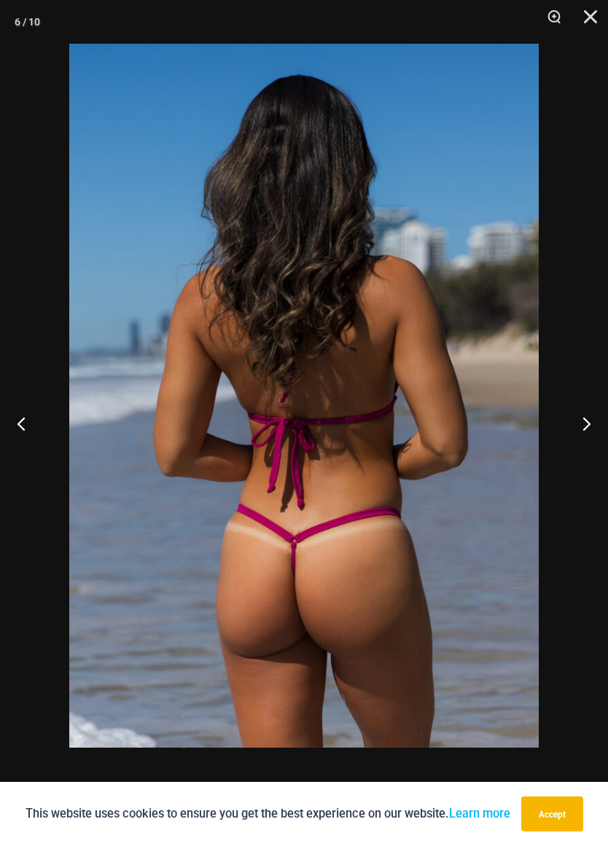
click at [16, 418] on button "Previous" at bounding box center [27, 423] width 55 height 73
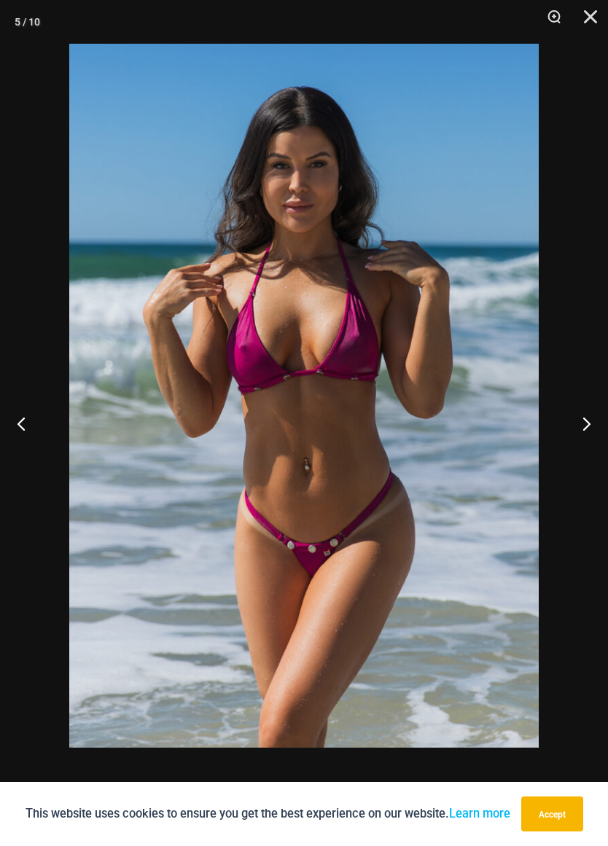
click at [15, 405] on button "Previous" at bounding box center [27, 423] width 55 height 73
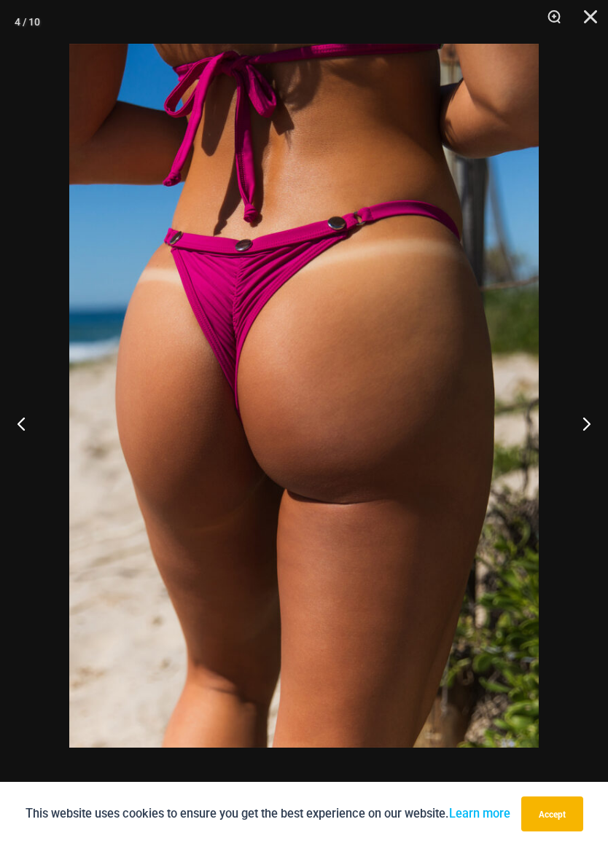
click at [15, 415] on button "Previous" at bounding box center [27, 423] width 55 height 73
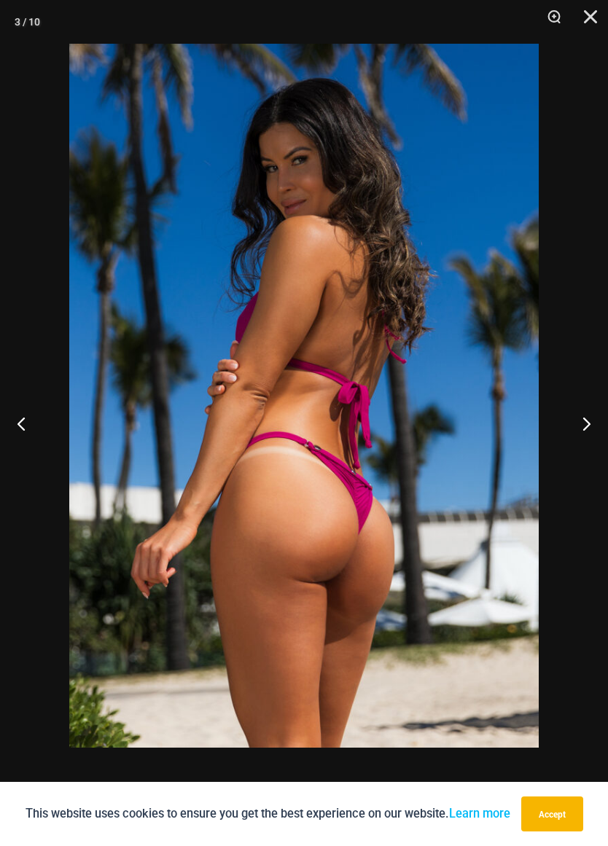
click at [19, 422] on button "Previous" at bounding box center [27, 423] width 55 height 73
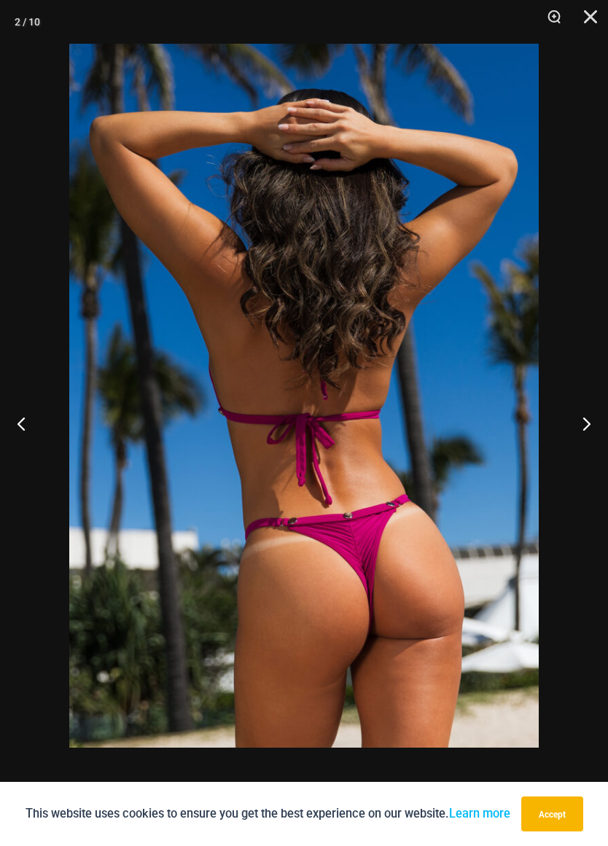
click at [15, 417] on button "Previous" at bounding box center [27, 423] width 55 height 73
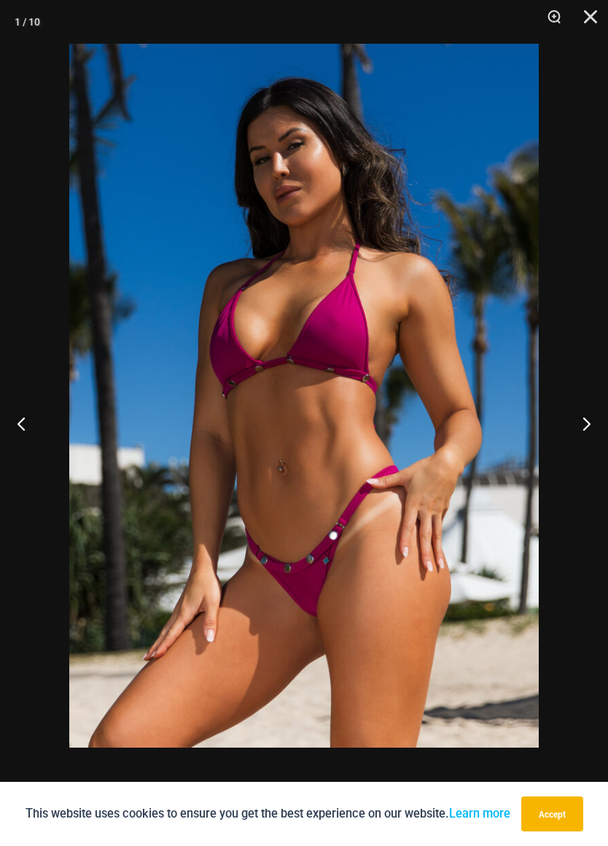
click at [10, 419] on button "Previous" at bounding box center [27, 423] width 55 height 73
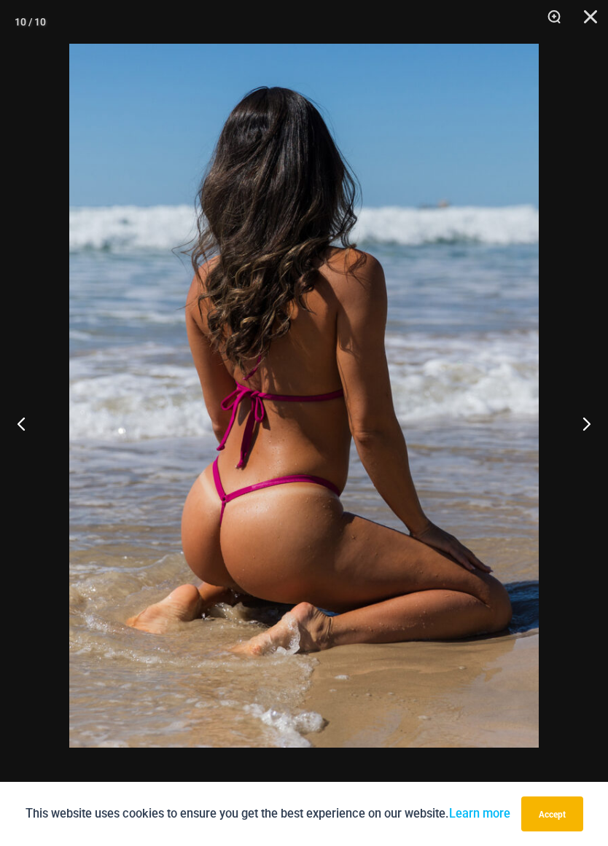
click at [10, 413] on button "Previous" at bounding box center [27, 423] width 55 height 73
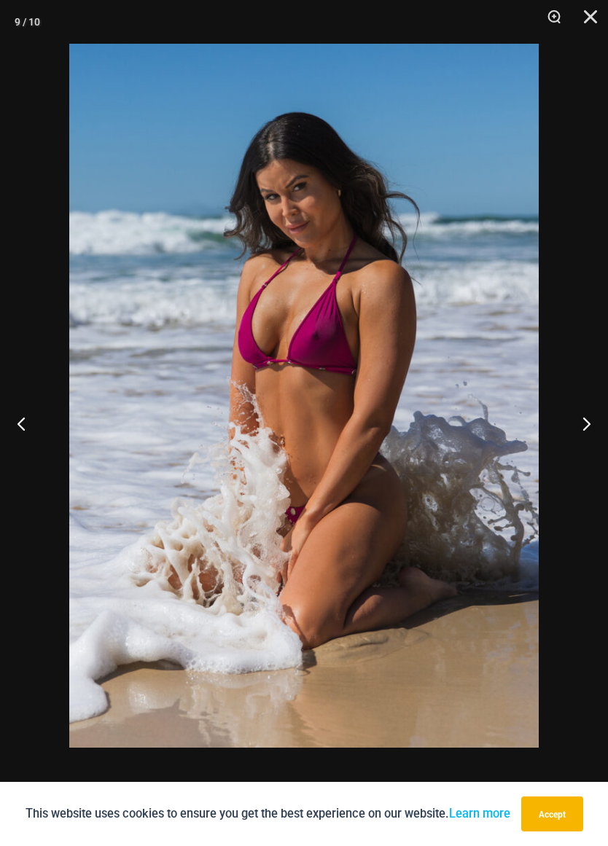
click at [11, 410] on button "Previous" at bounding box center [27, 423] width 55 height 73
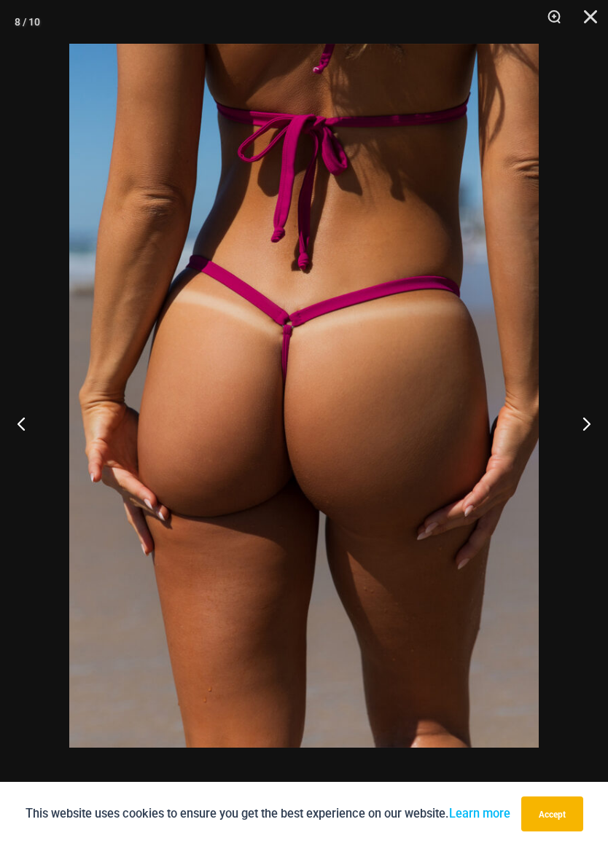
click at [12, 410] on button "Previous" at bounding box center [27, 423] width 55 height 73
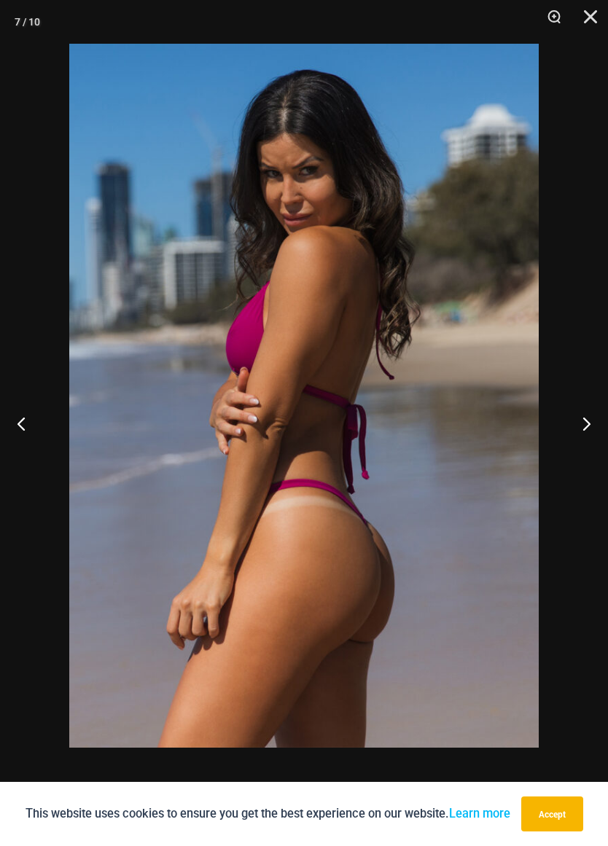
click at [21, 414] on button "Previous" at bounding box center [27, 423] width 55 height 73
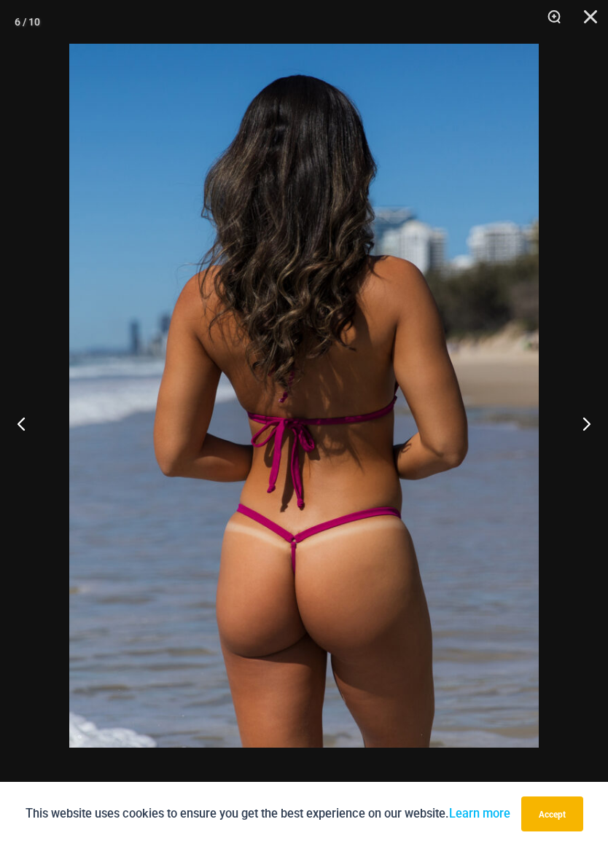
click at [17, 415] on button "Previous" at bounding box center [27, 423] width 55 height 73
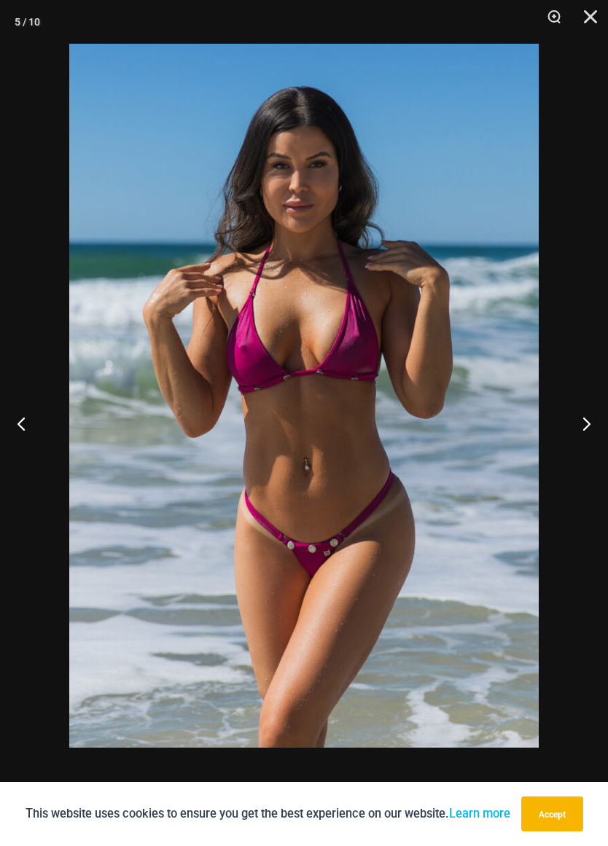
click at [15, 413] on button "Previous" at bounding box center [27, 423] width 55 height 73
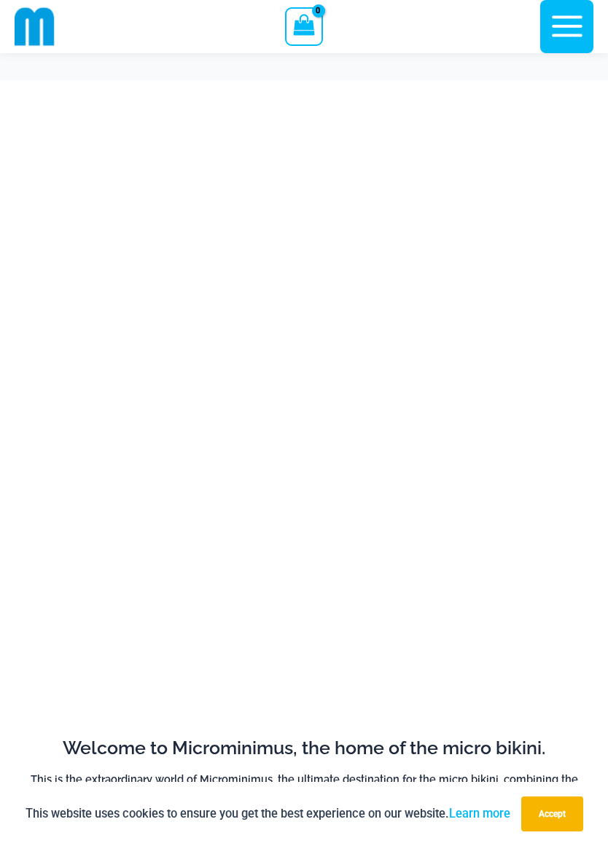
scroll to position [654, 0]
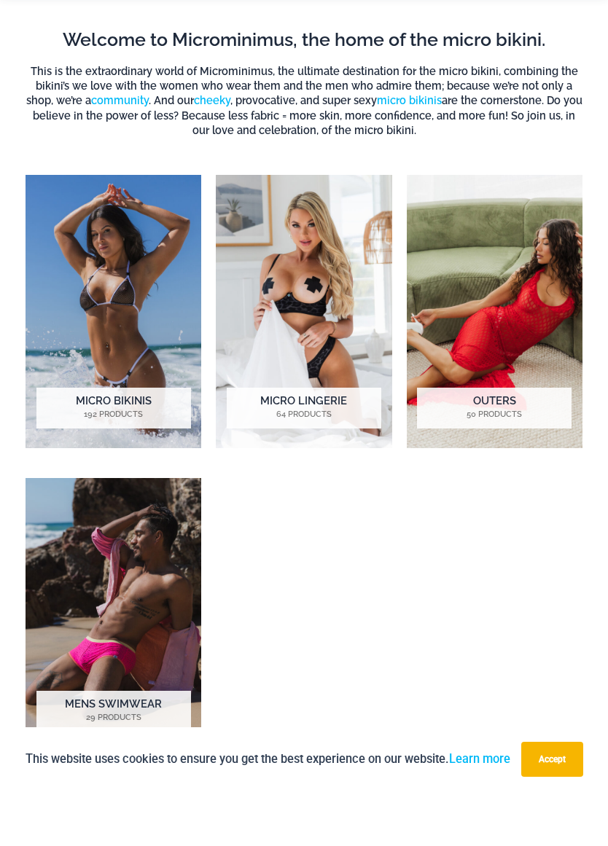
click at [305, 418] on img "Visit product category Micro Lingerie" at bounding box center [304, 366] width 176 height 273
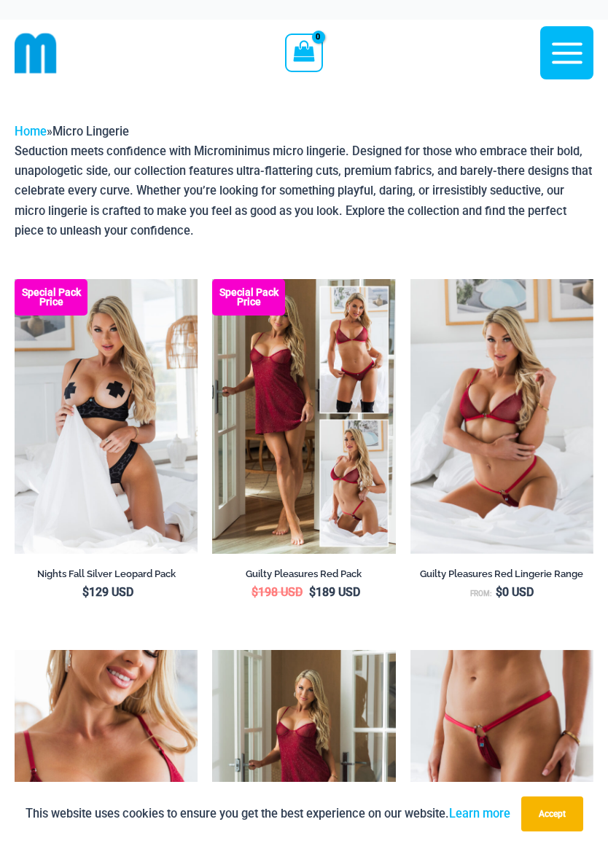
click at [15, 279] on img at bounding box center [15, 279] width 0 height 0
click at [212, 279] on img at bounding box center [212, 279] width 0 height 0
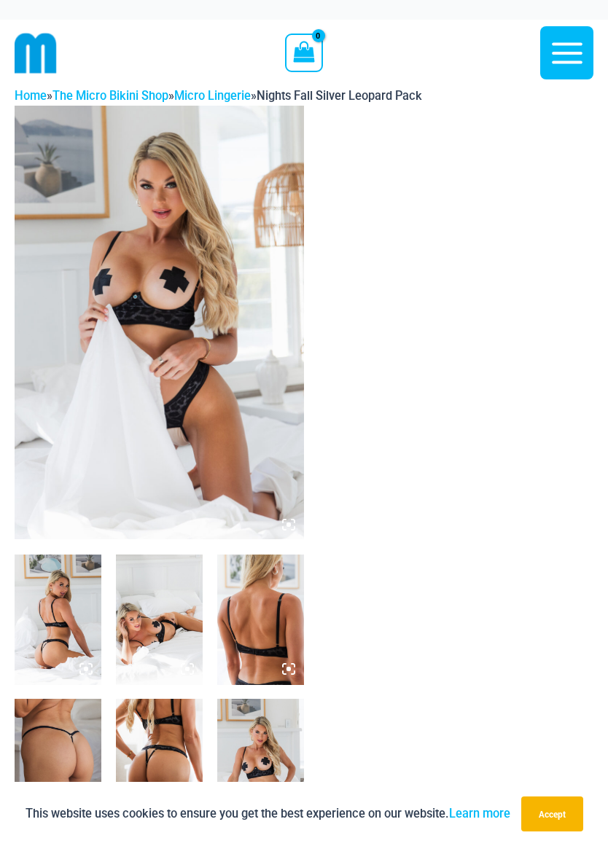
click at [128, 208] on img at bounding box center [159, 323] width 289 height 434
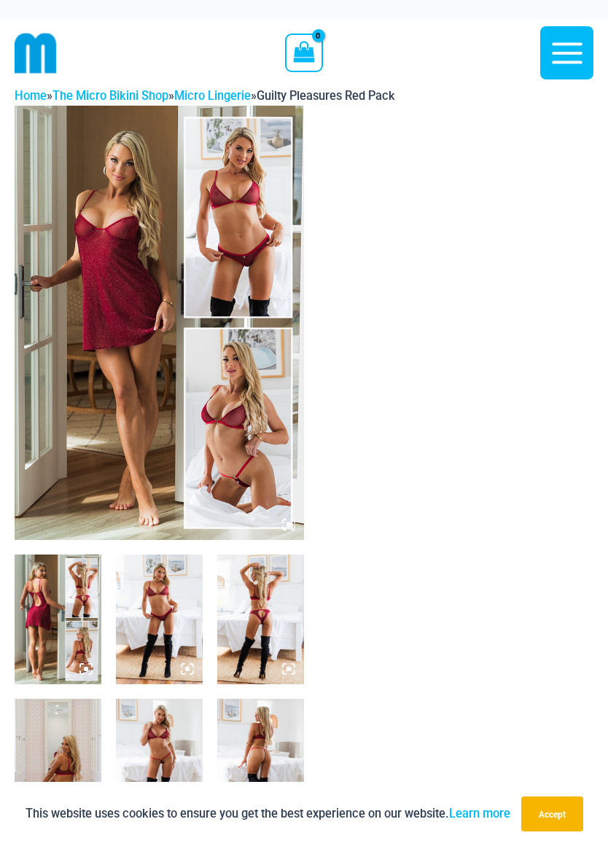
click at [208, 402] on img at bounding box center [159, 323] width 289 height 434
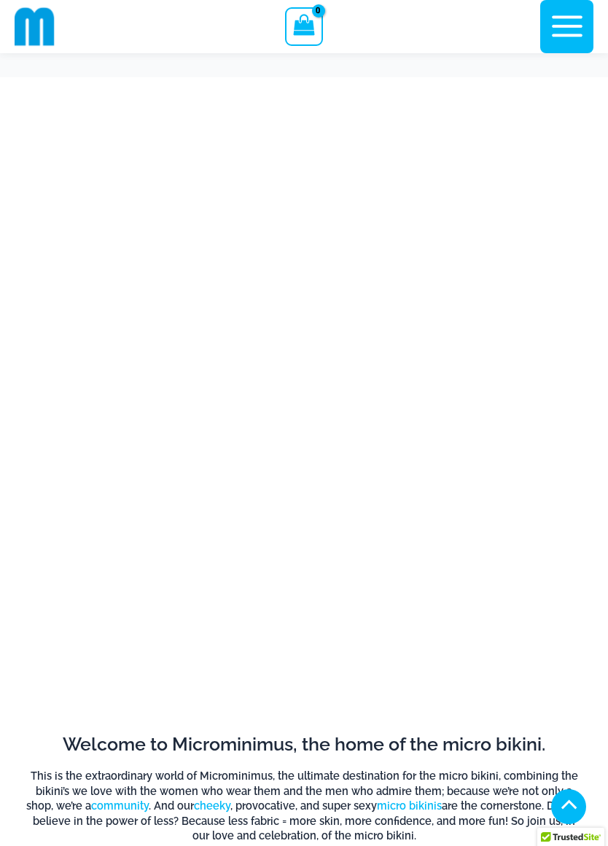
scroll to position [654, 0]
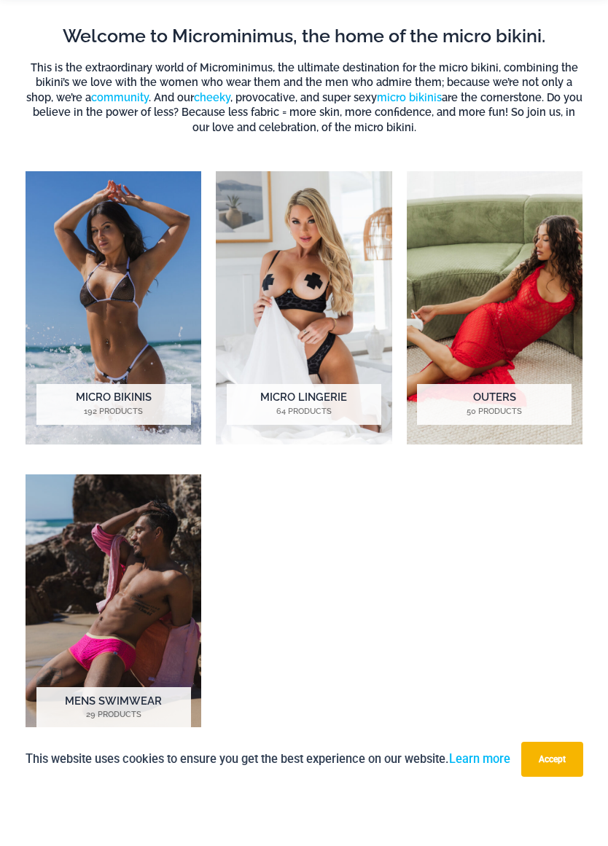
click at [289, 383] on img "Visit product category Micro Lingerie" at bounding box center [304, 362] width 176 height 273
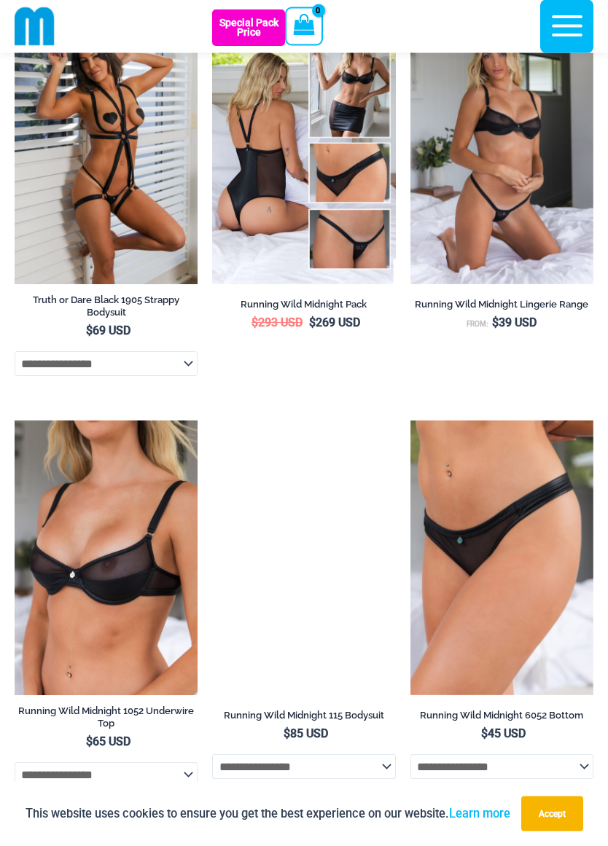
scroll to position [1085, 0]
